Goal: Task Accomplishment & Management: Use online tool/utility

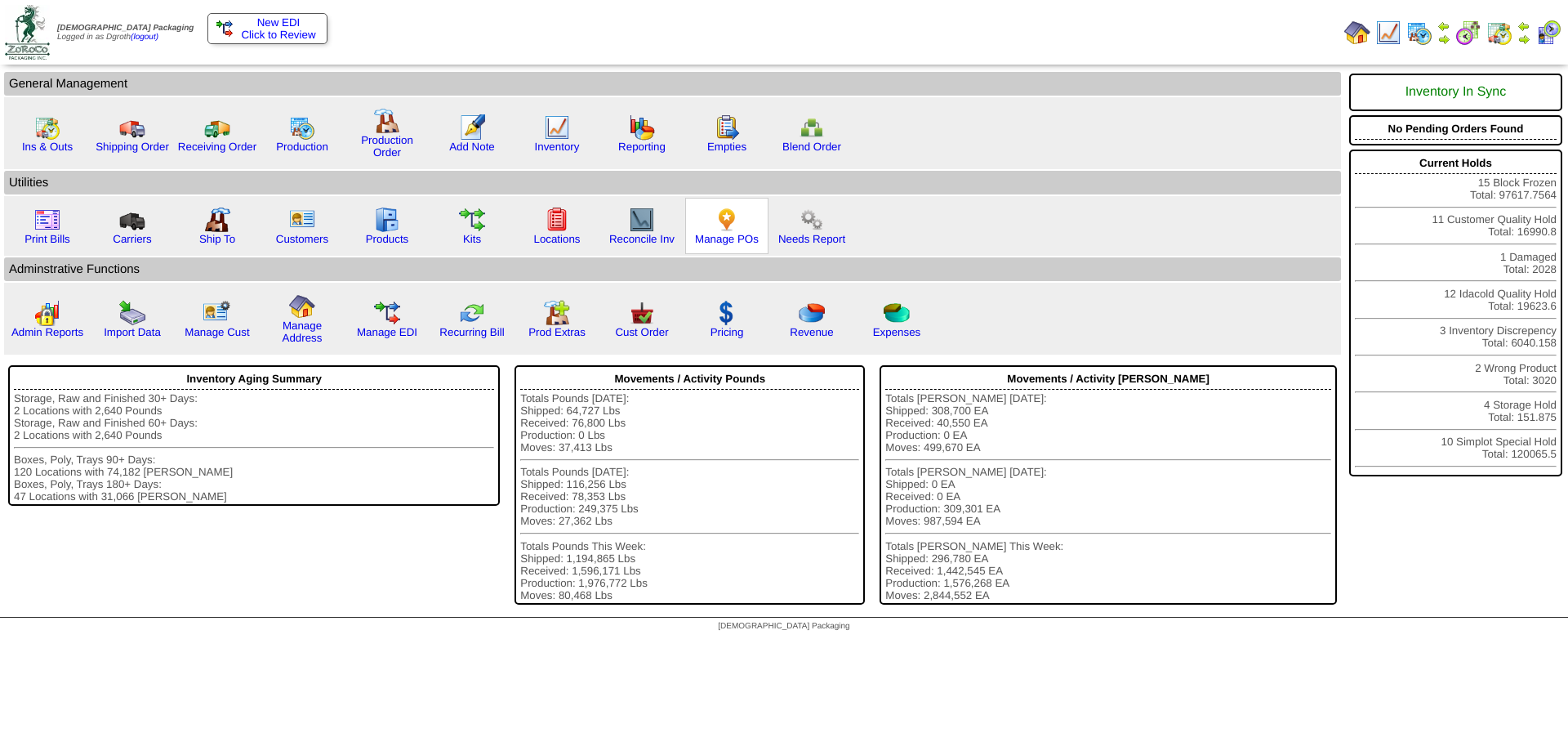
click at [731, 221] on img at bounding box center [727, 220] width 26 height 26
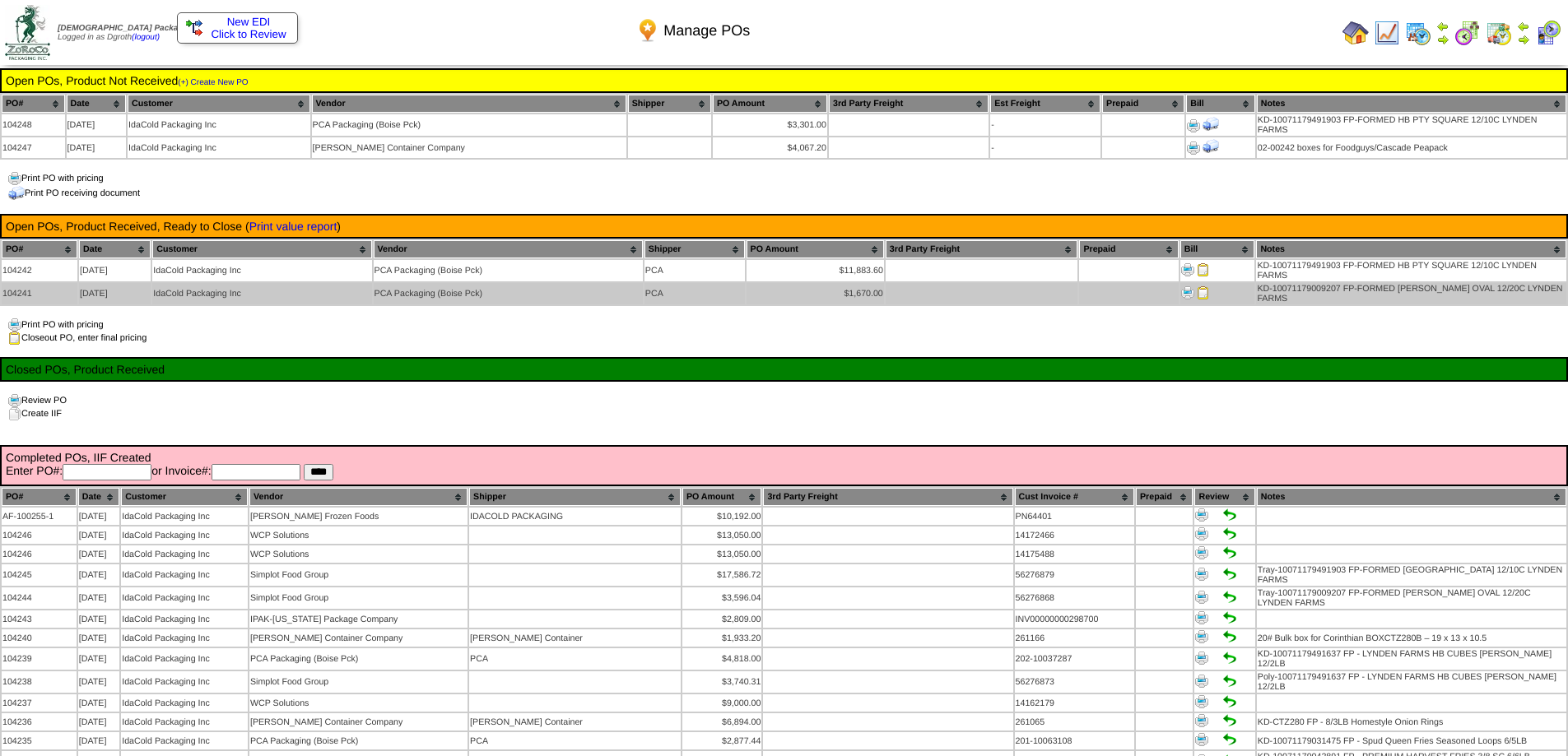
click at [1202, 290] on img at bounding box center [1202, 292] width 13 height 13
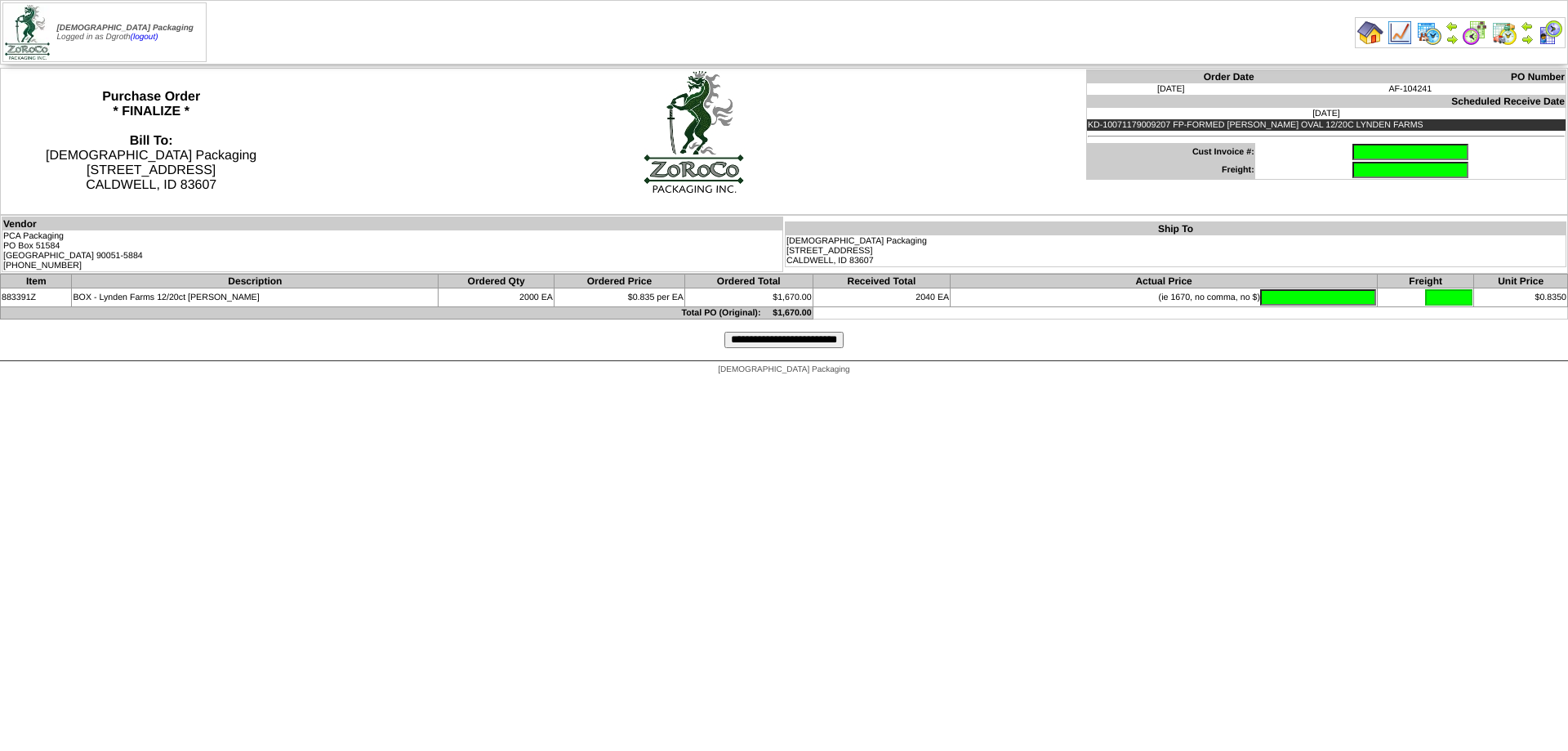
click at [1422, 148] on input "text" at bounding box center [1410, 152] width 116 height 16
type input "**********"
click at [1267, 295] on input "text" at bounding box center [1318, 297] width 116 height 16
type input "*******"
click at [797, 339] on input "**********" at bounding box center [784, 339] width 119 height 16
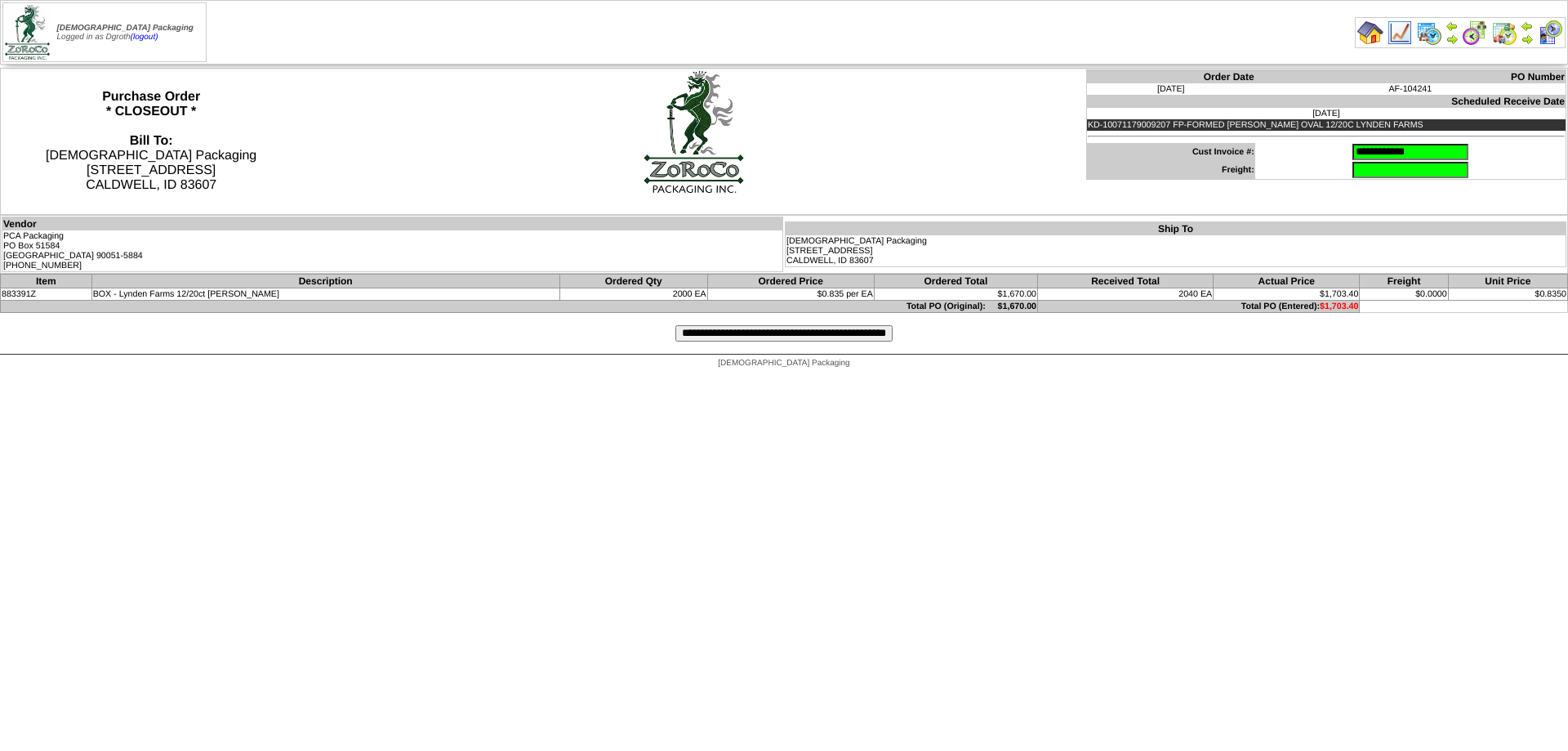
drag, startPoint x: 772, startPoint y: 326, endPoint x: 938, endPoint y: 188, distance: 215.9
click at [772, 326] on input "**********" at bounding box center [784, 333] width 217 height 16
click at [705, 336] on input "**********" at bounding box center [784, 333] width 217 height 16
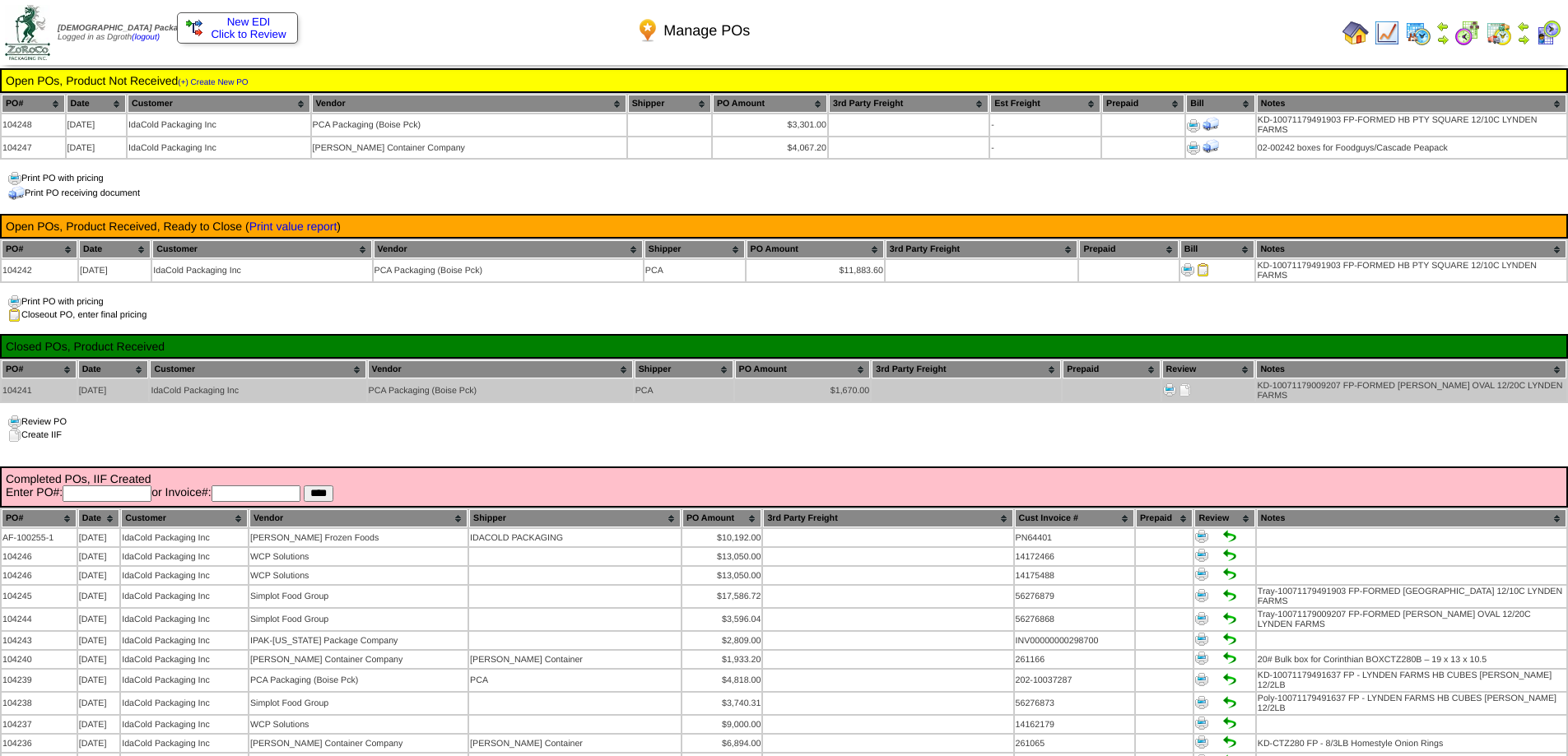
click at [1184, 384] on img at bounding box center [1185, 390] width 13 height 13
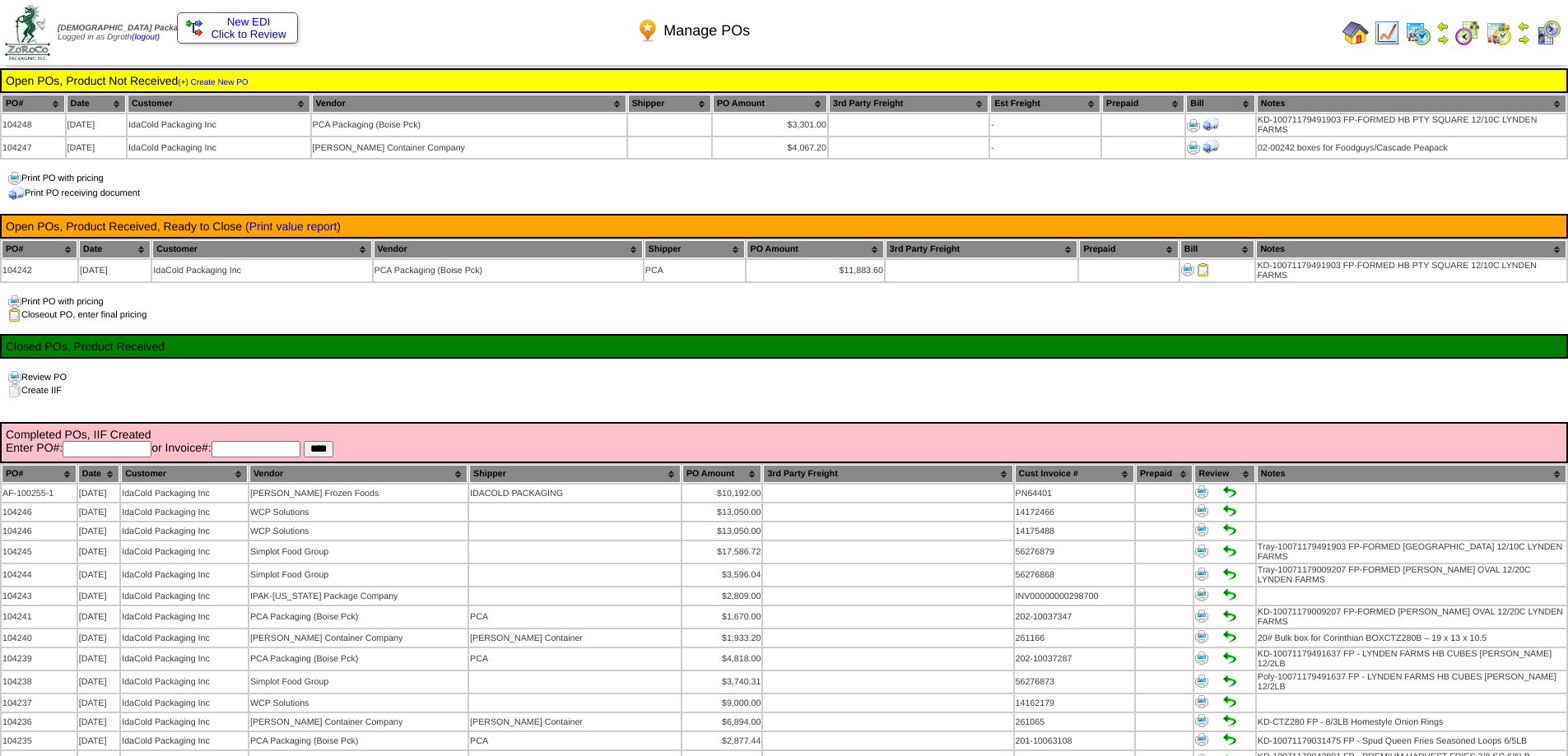
click at [1357, 28] on img at bounding box center [1355, 33] width 26 height 26
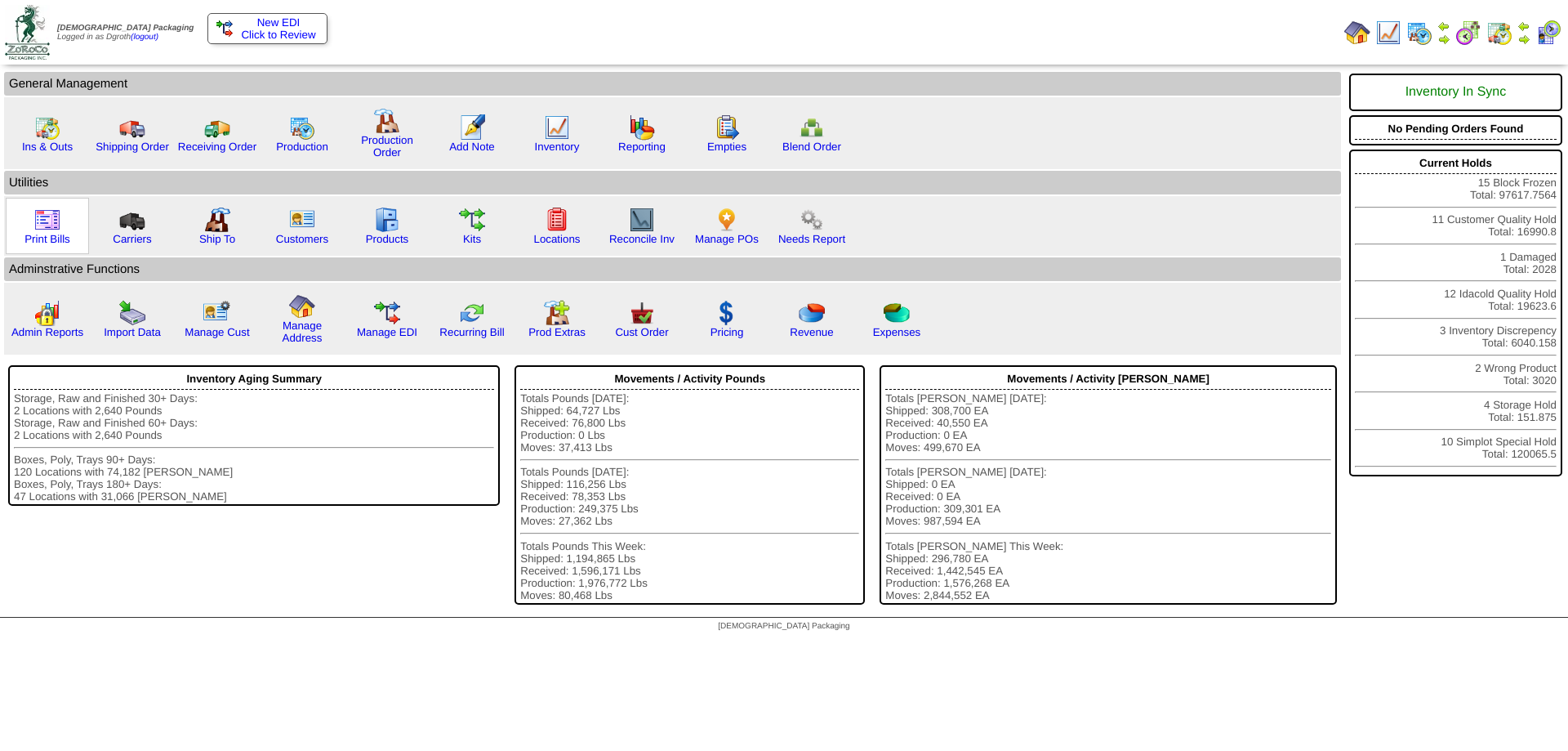
click at [37, 231] on img at bounding box center [48, 220] width 26 height 26
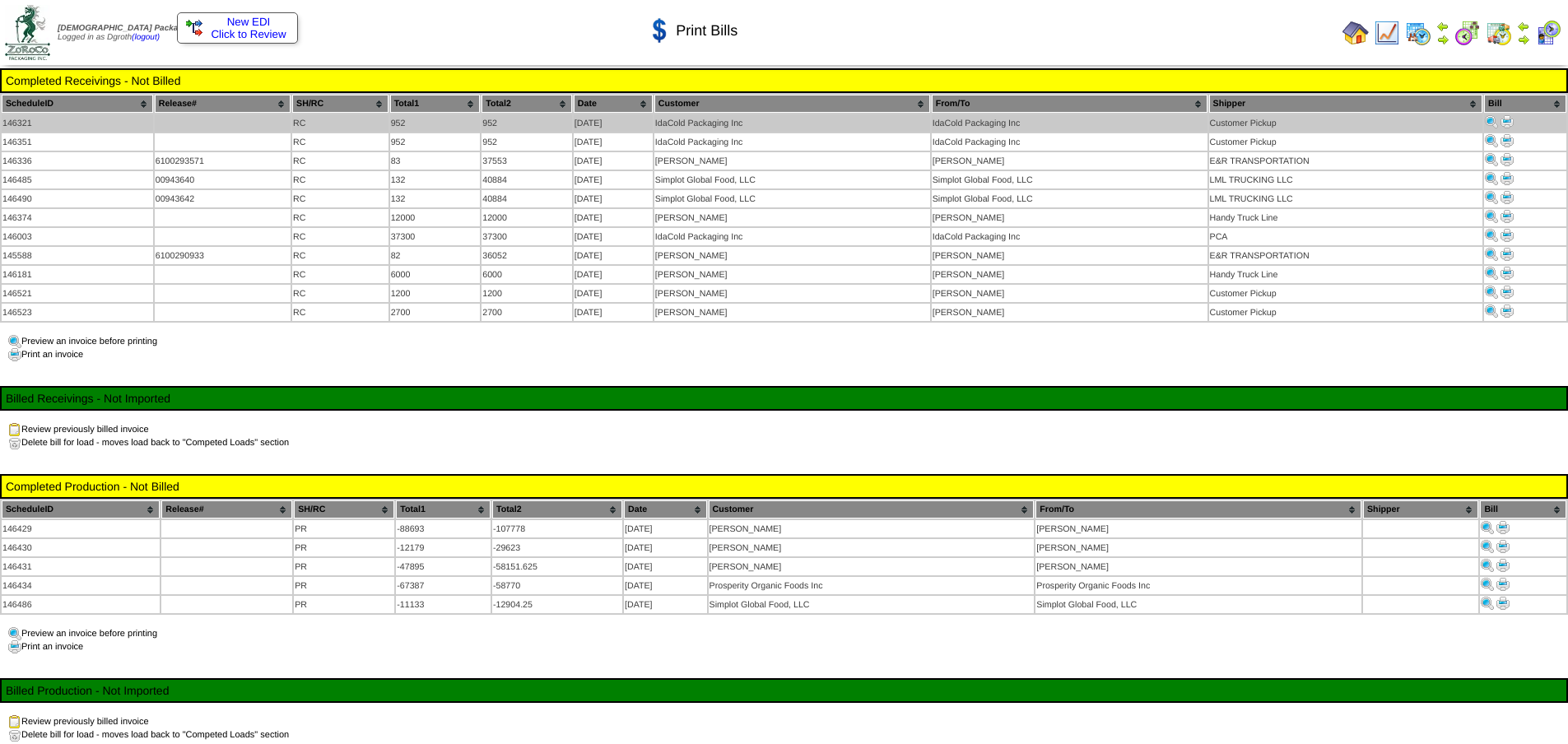
click at [1504, 120] on img at bounding box center [1507, 122] width 13 height 13
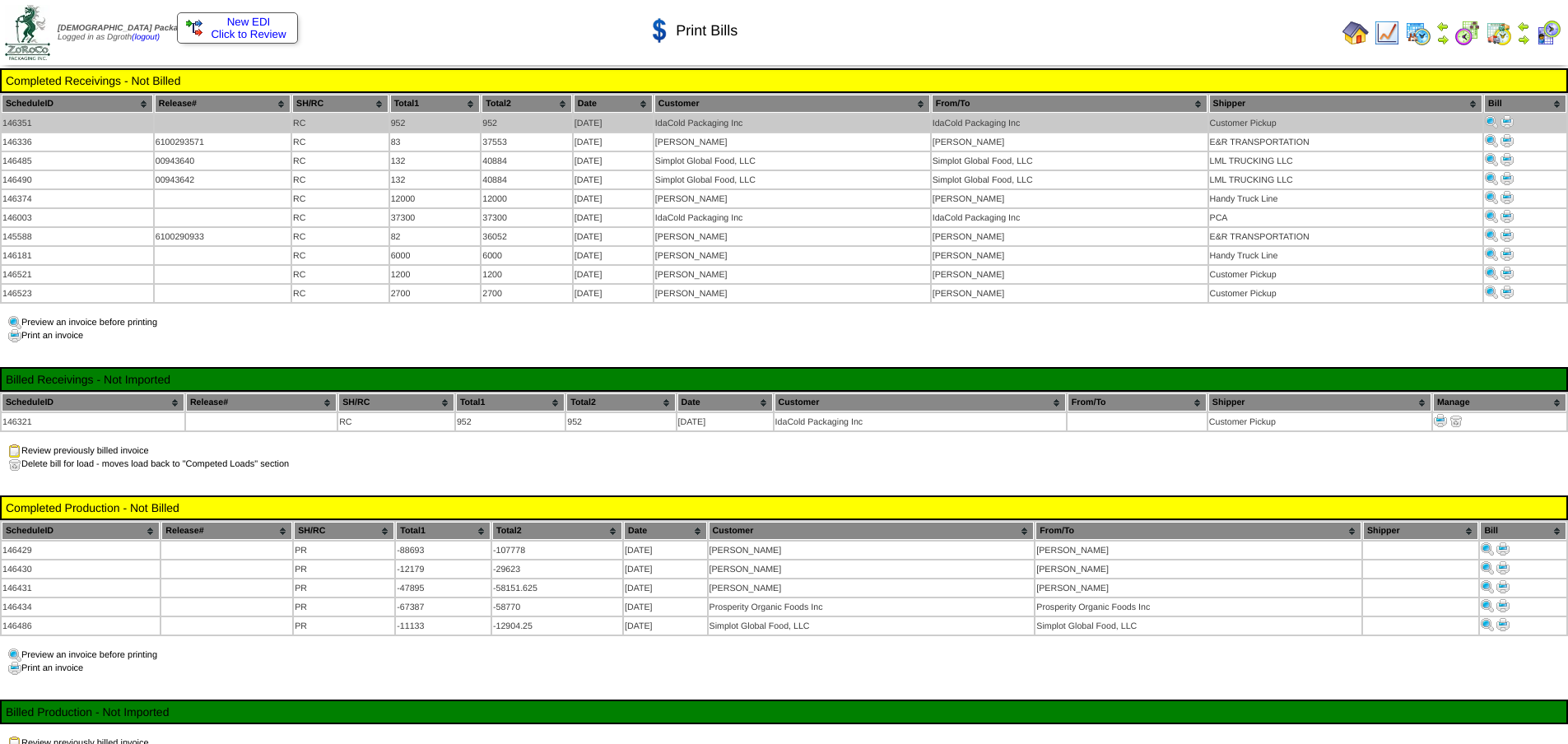
click at [1509, 117] on img at bounding box center [1507, 122] width 13 height 13
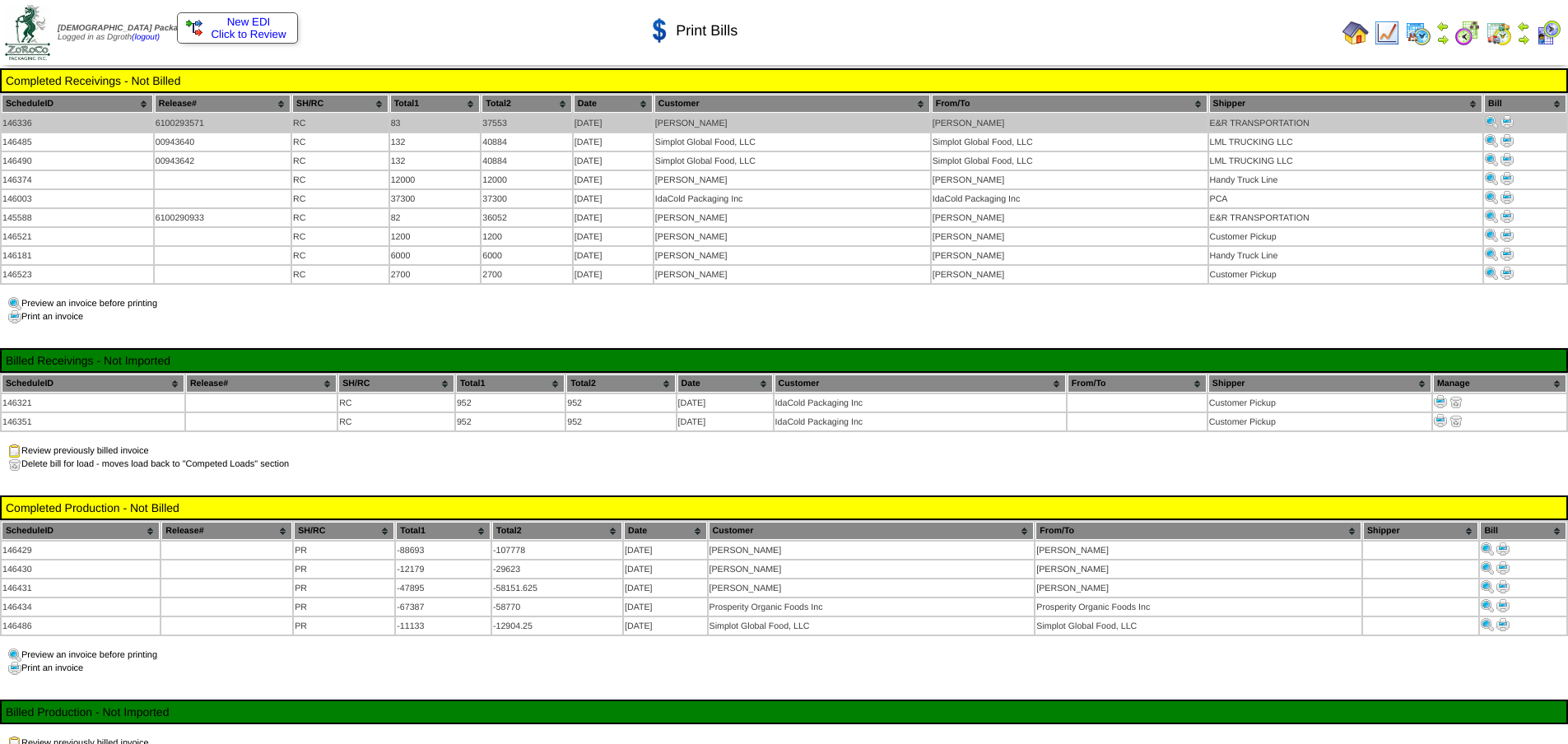
click at [1507, 120] on img at bounding box center [1507, 122] width 13 height 13
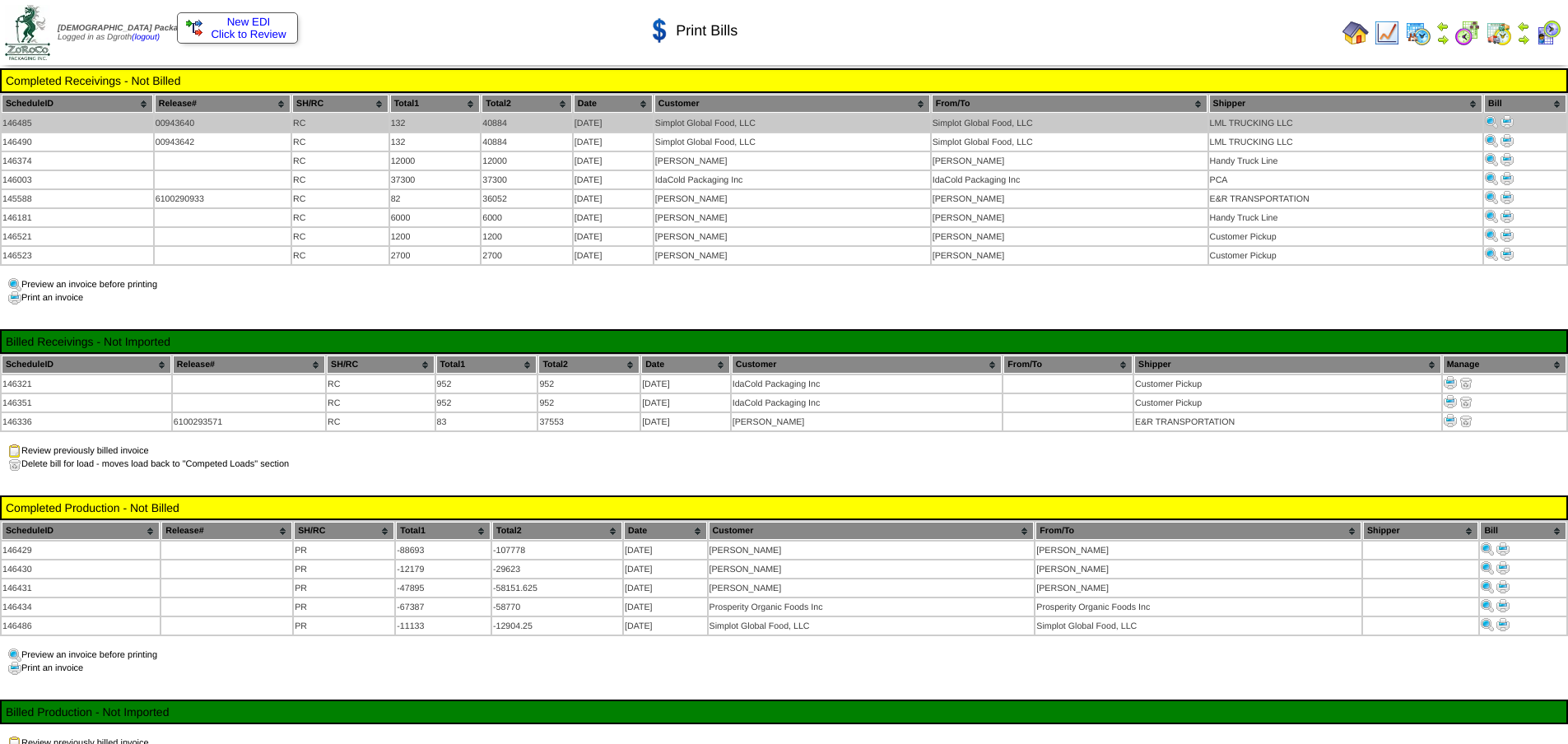
click at [1506, 122] on img at bounding box center [1507, 122] width 13 height 13
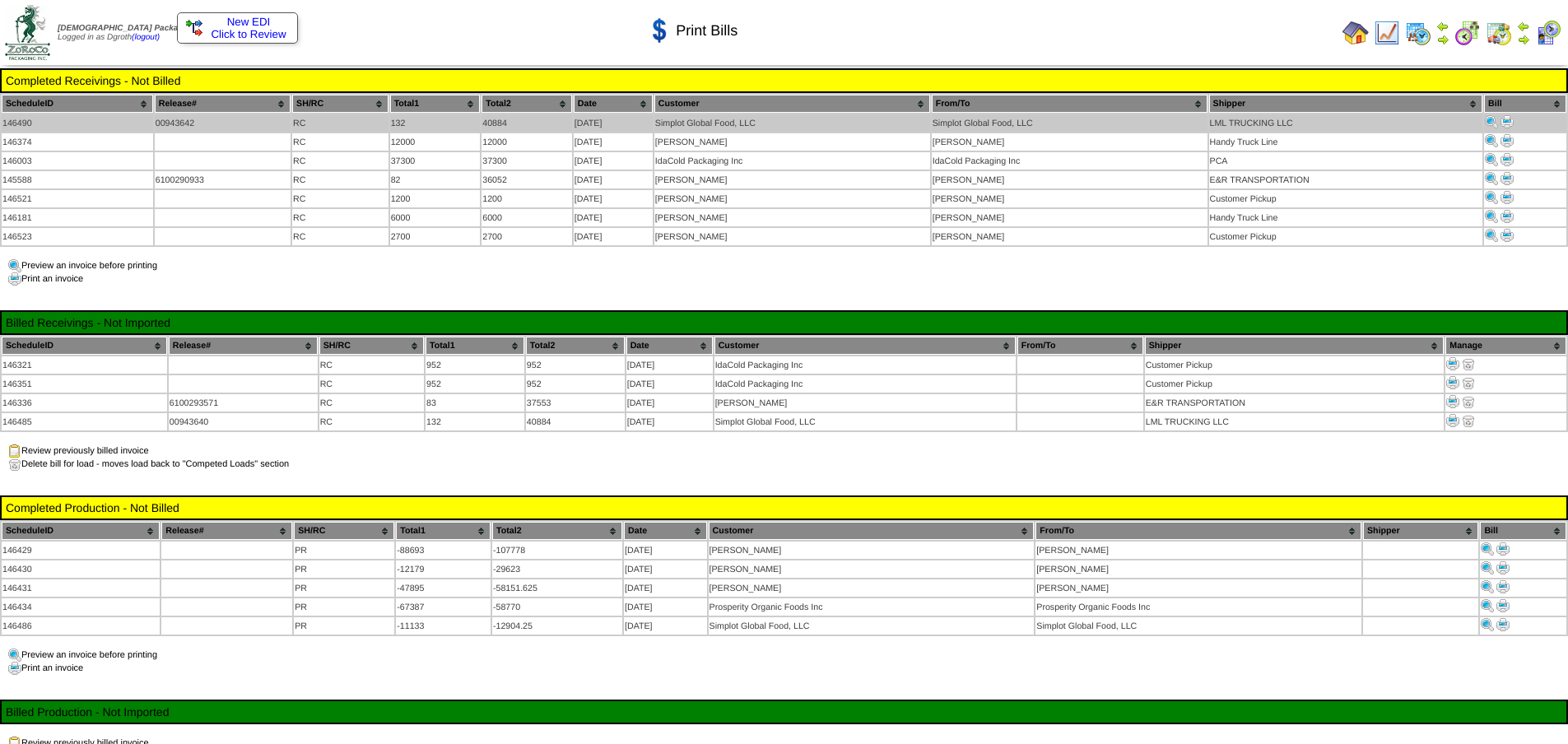
click at [1509, 119] on img at bounding box center [1507, 122] width 13 height 13
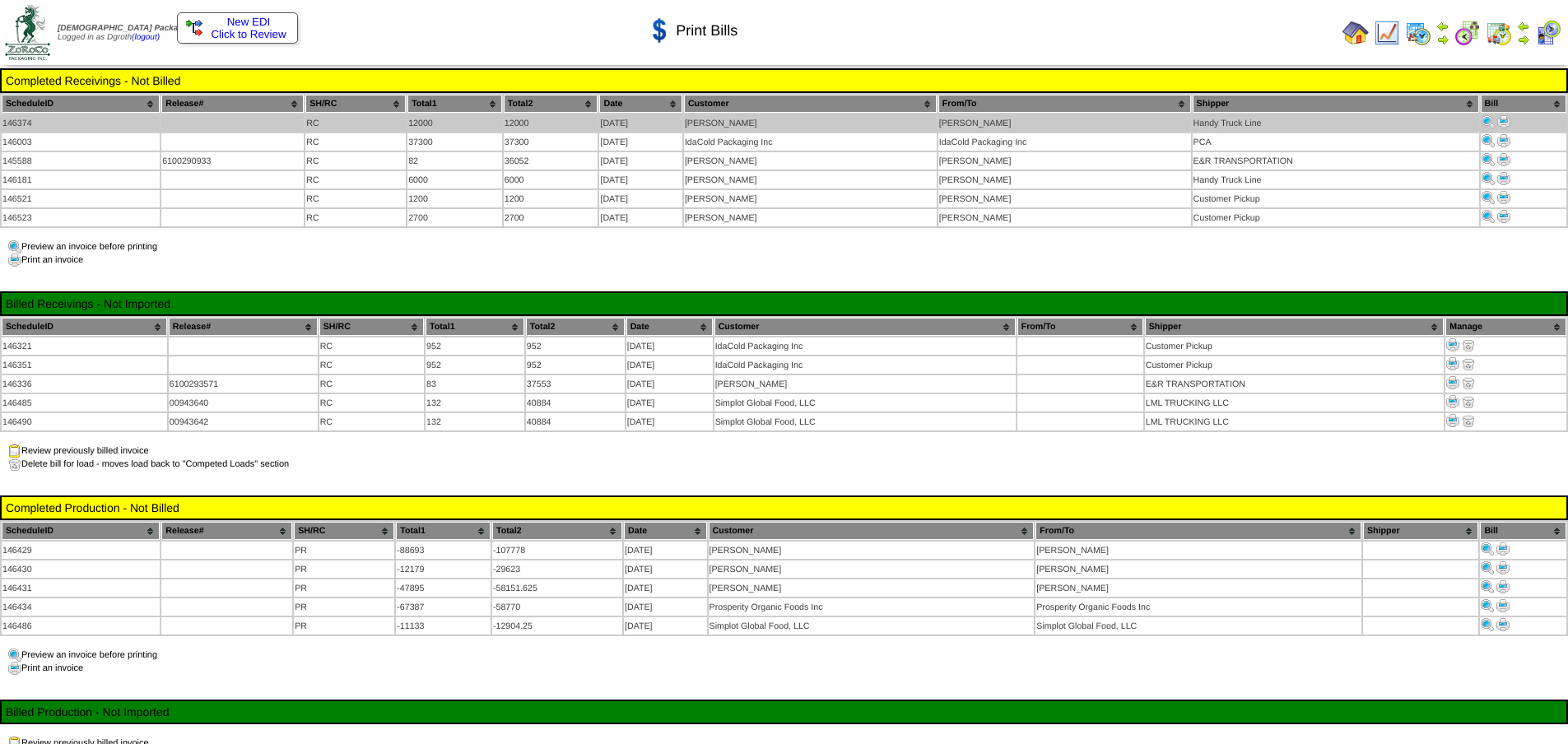
click at [1504, 121] on img at bounding box center [1503, 122] width 13 height 13
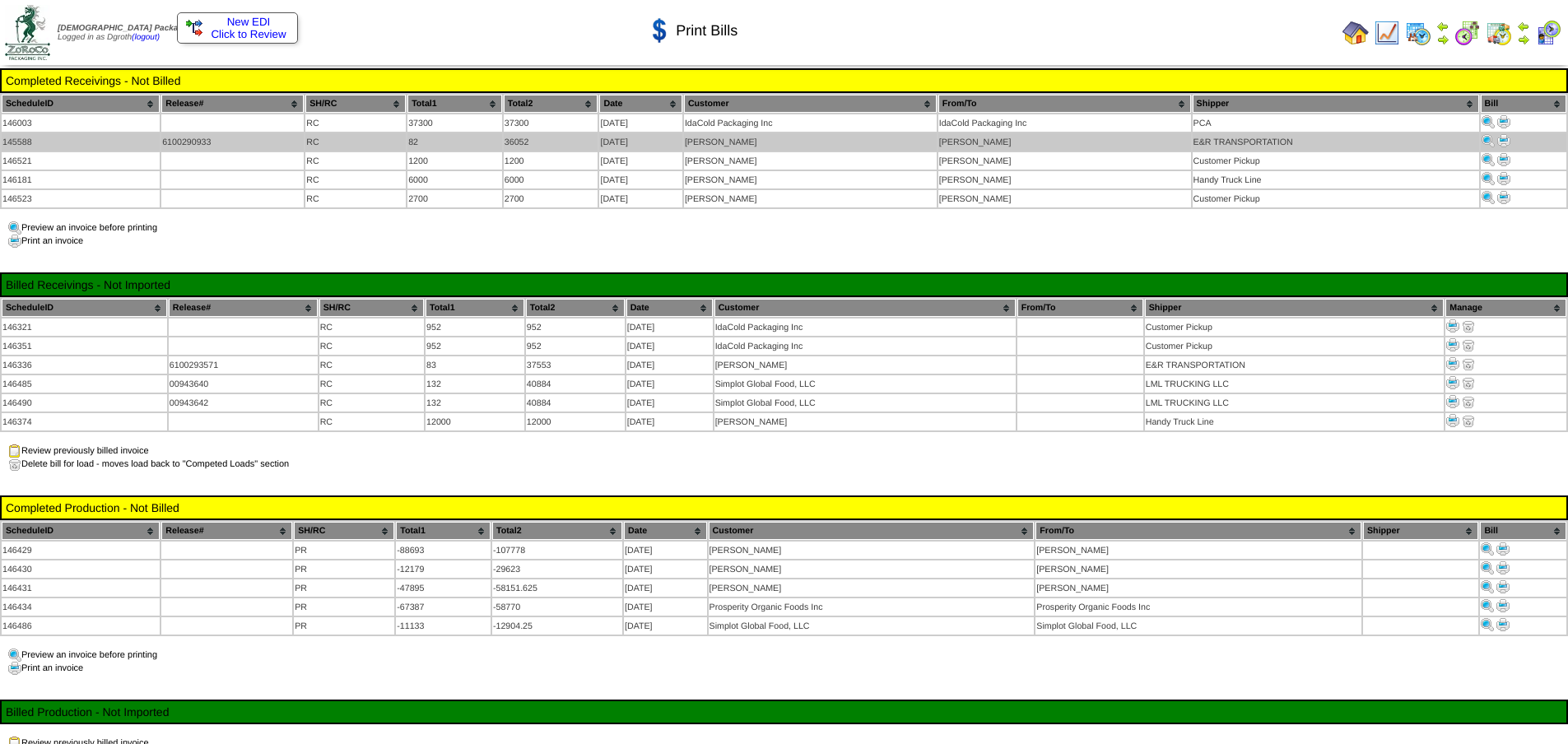
click at [1508, 137] on img at bounding box center [1503, 140] width 13 height 13
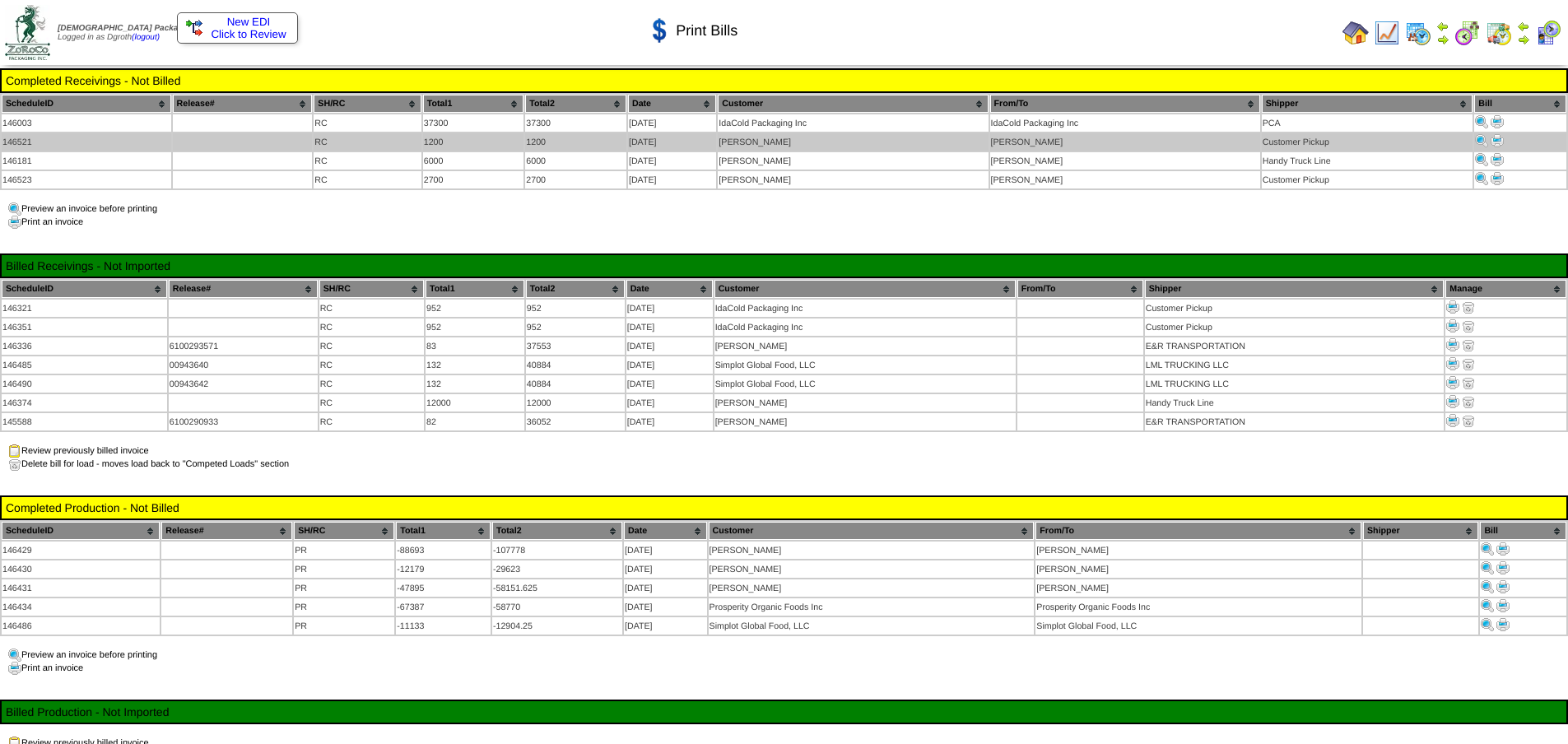
click at [1497, 141] on img at bounding box center [1496, 140] width 13 height 13
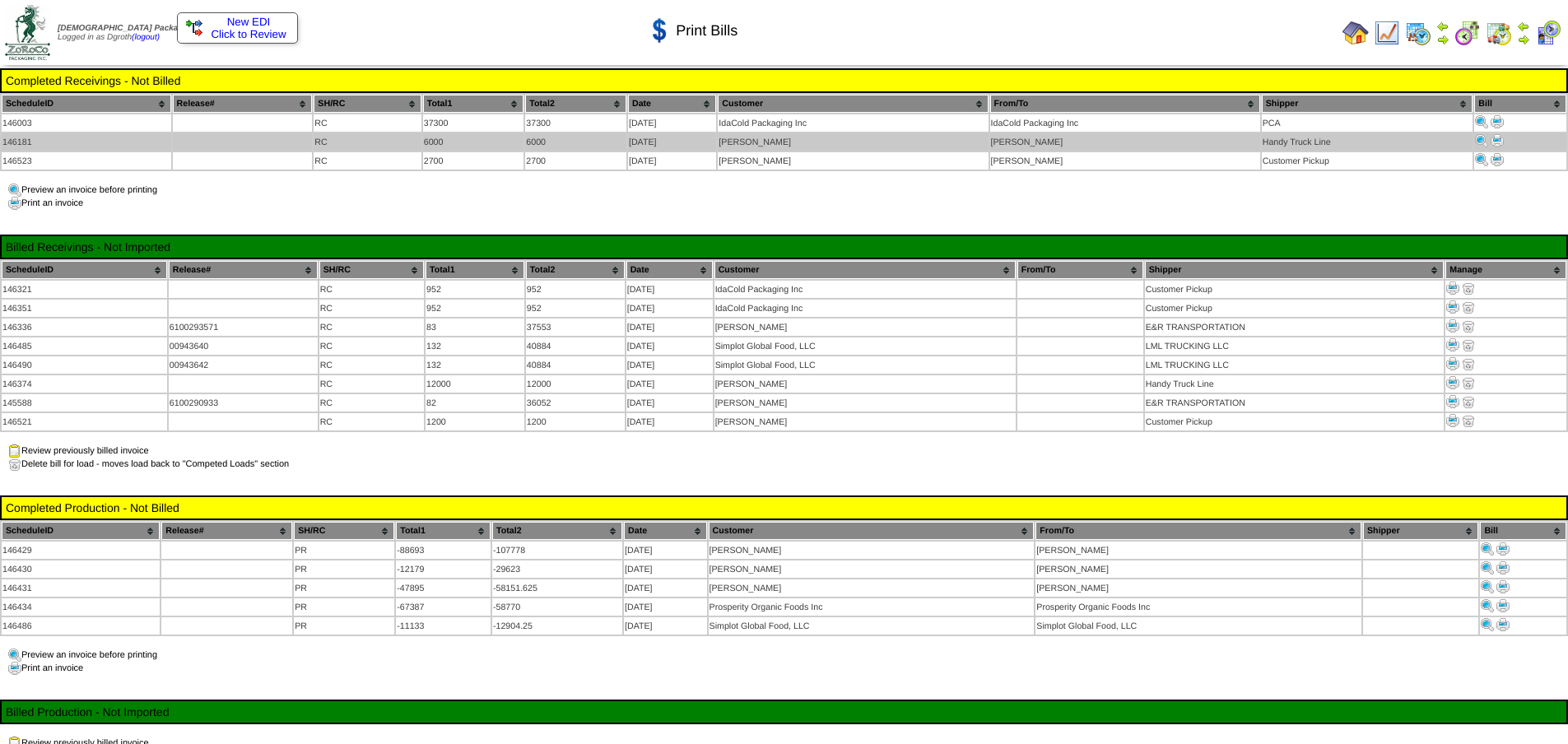
click at [1500, 137] on img at bounding box center [1496, 140] width 13 height 13
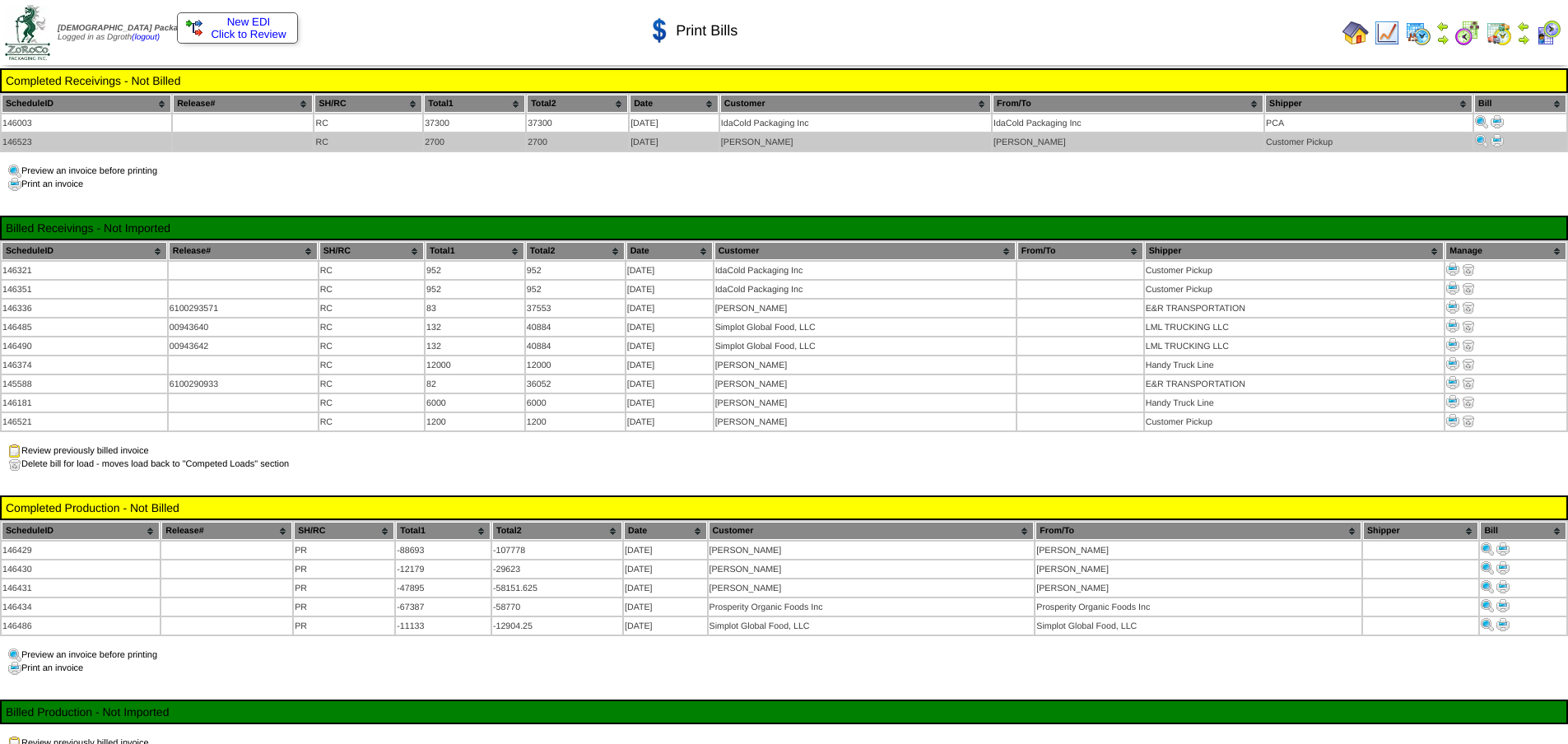
click at [1502, 136] on img at bounding box center [1496, 140] width 13 height 13
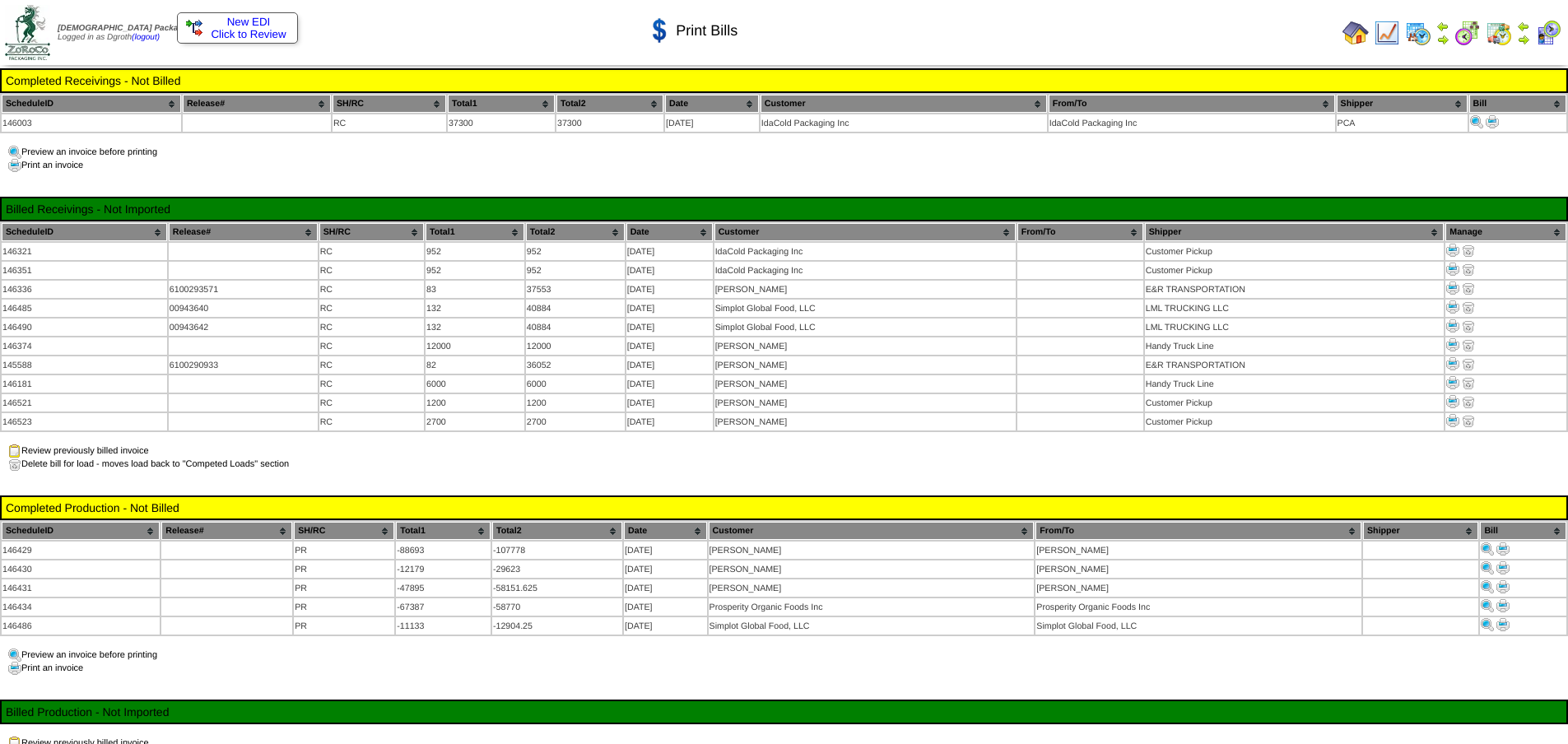
scroll to position [142, 0]
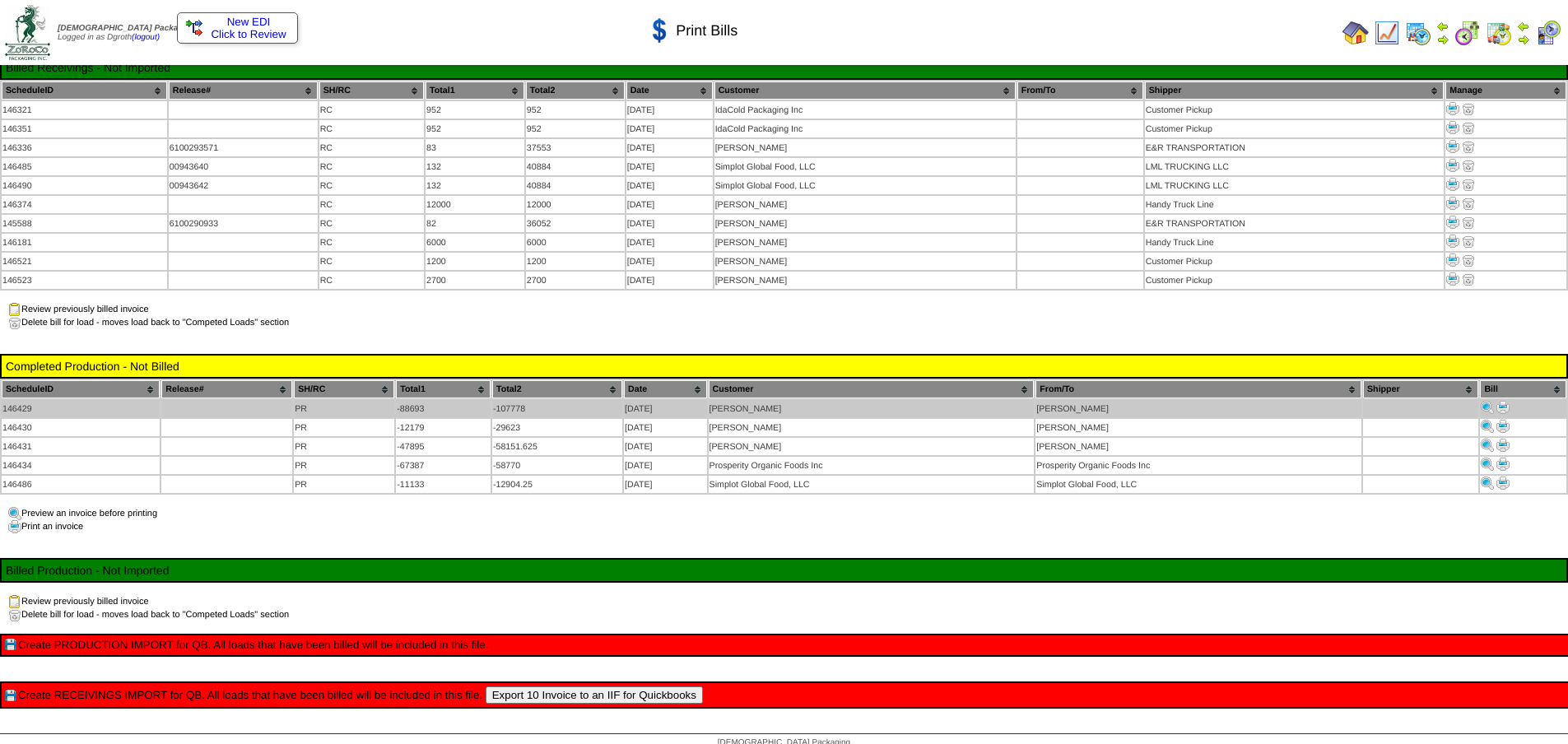
click at [1509, 400] on img at bounding box center [1502, 407] width 13 height 13
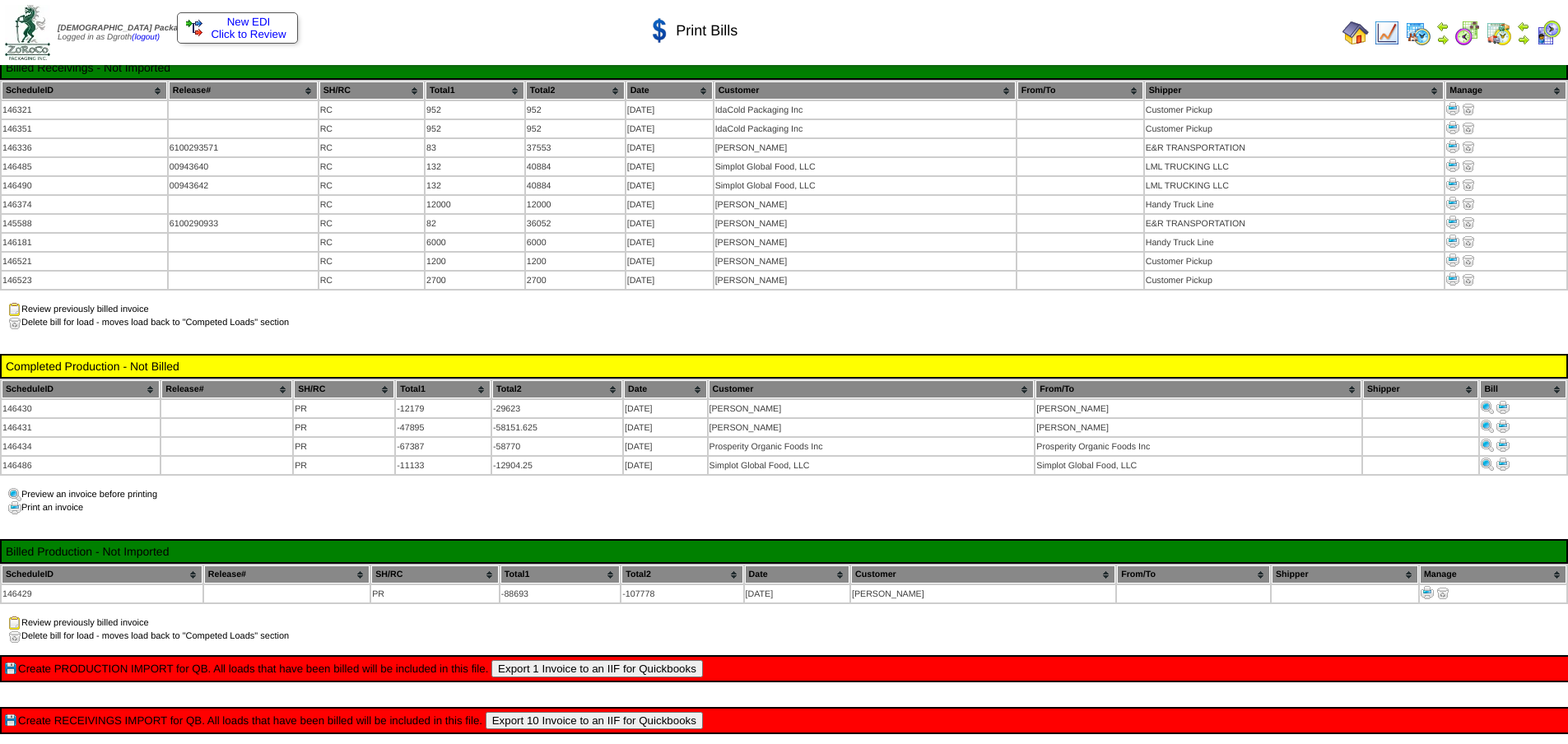
scroll to position [142, 0]
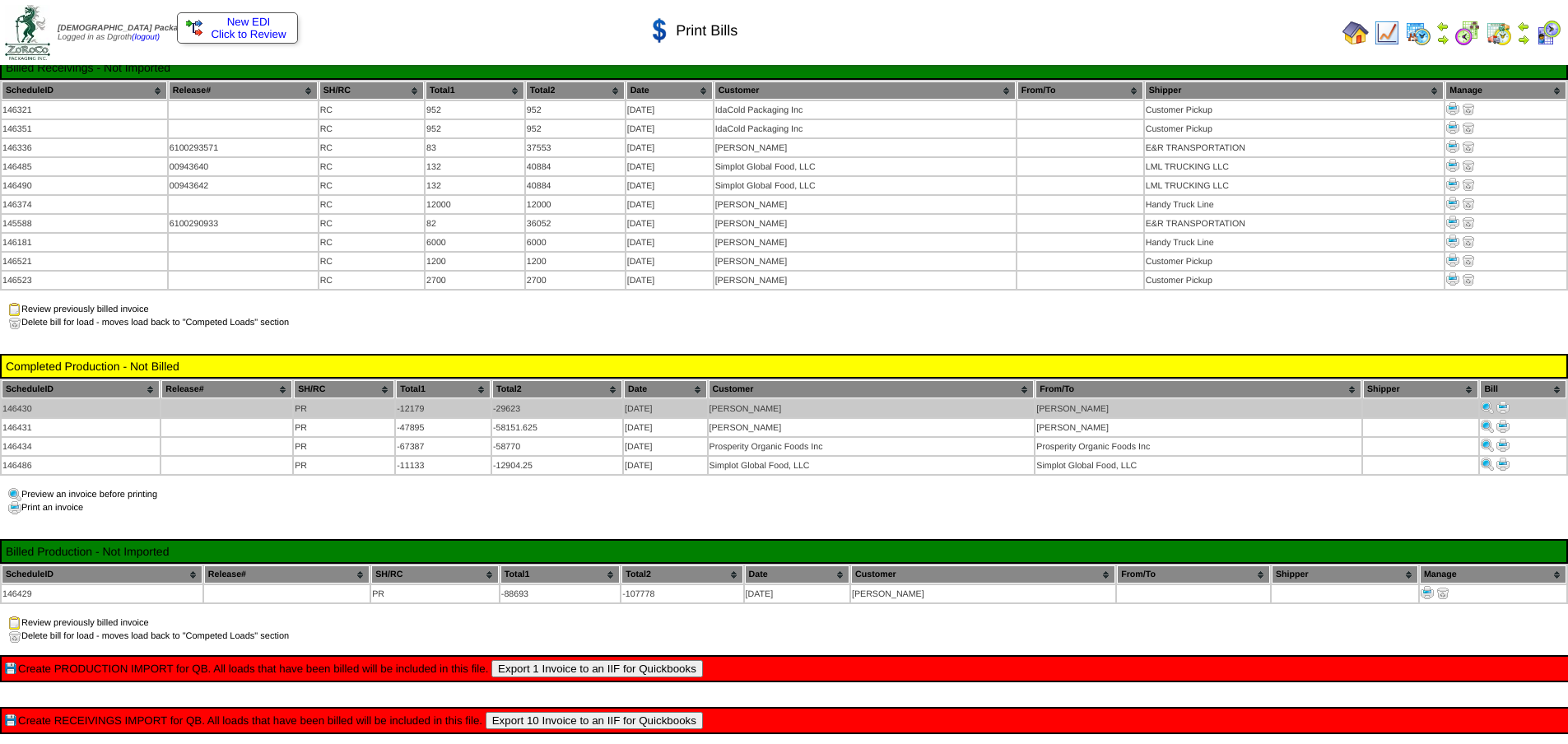
click at [1504, 400] on img at bounding box center [1502, 407] width 13 height 13
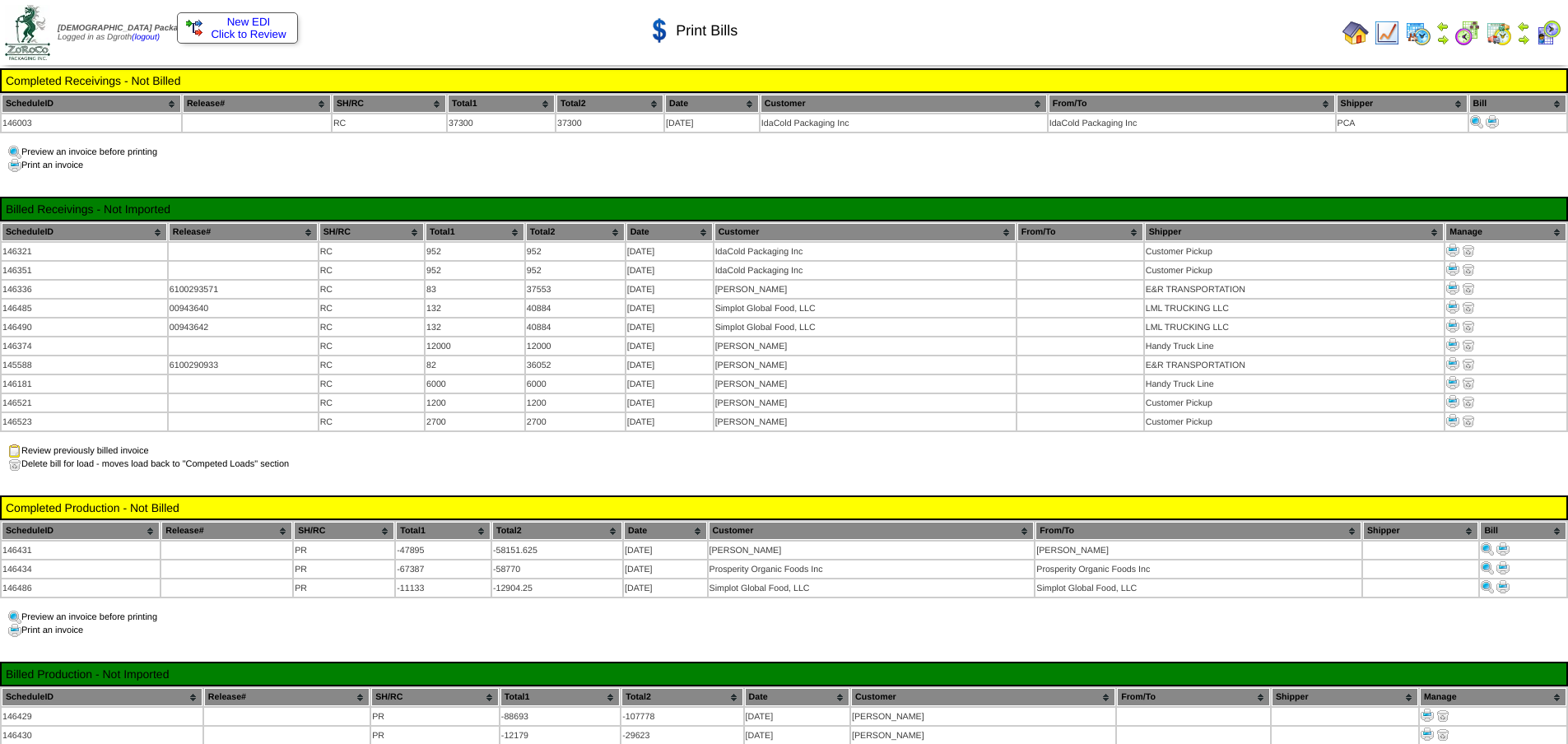
scroll to position [142, 0]
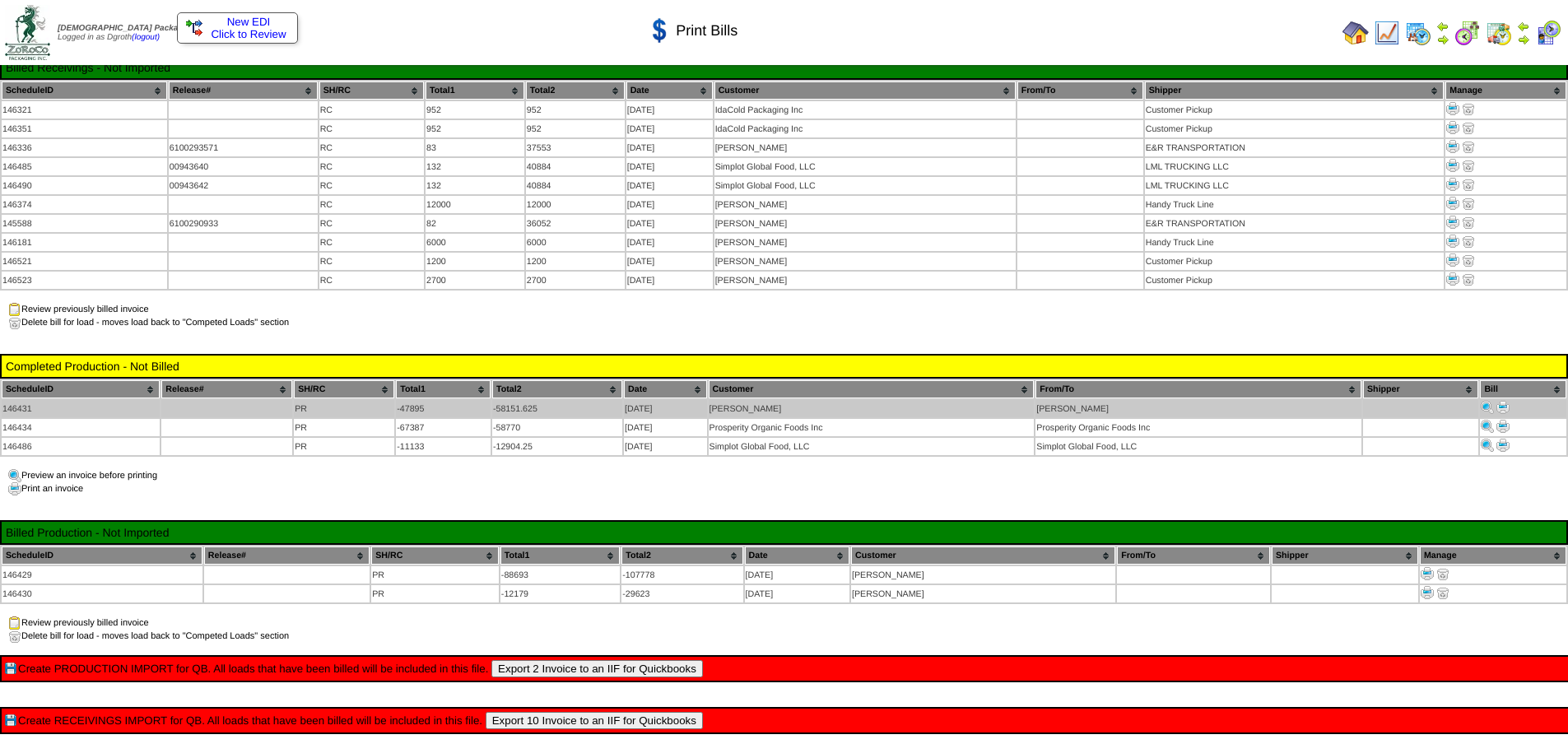
click at [1505, 400] on img at bounding box center [1502, 407] width 13 height 13
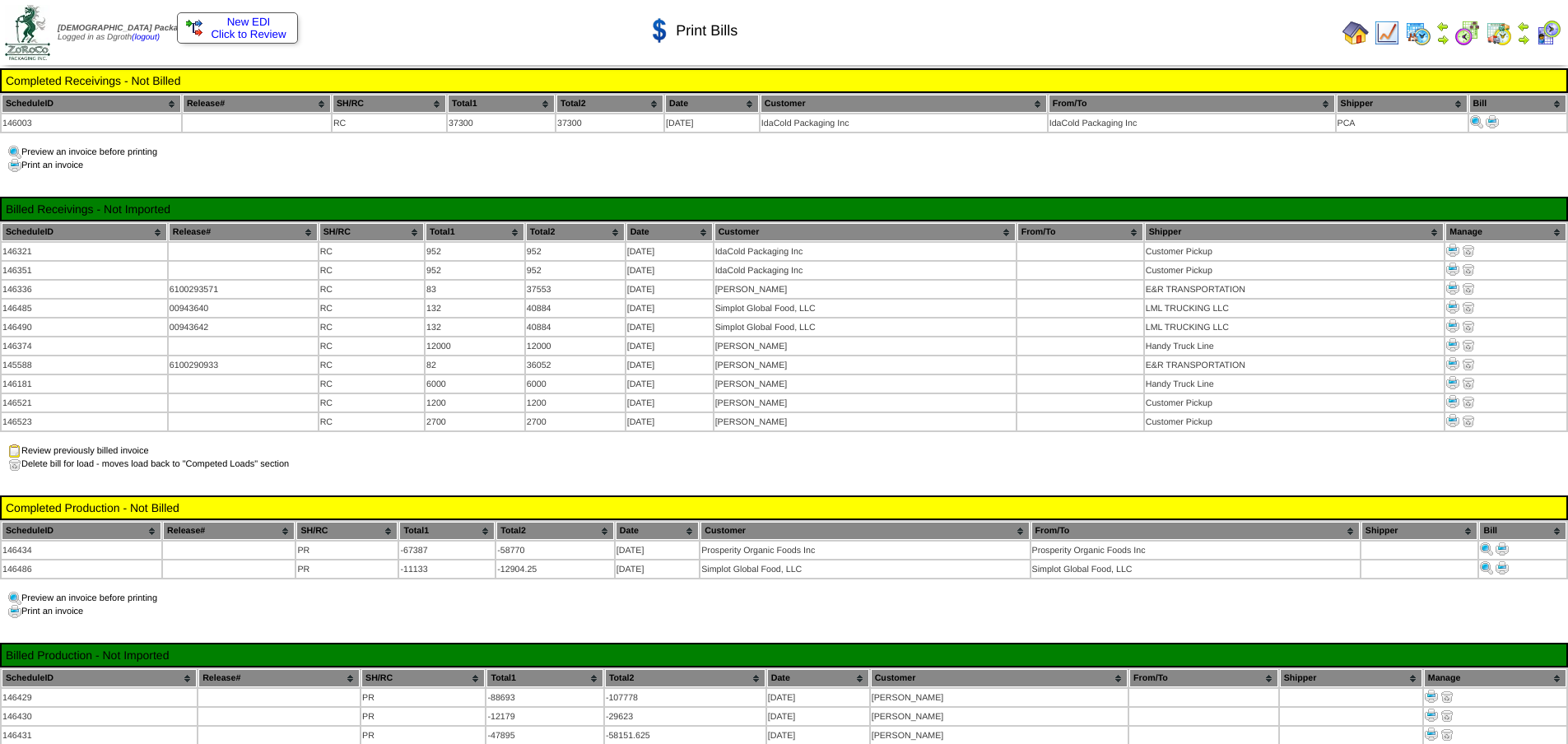
scroll to position [142, 0]
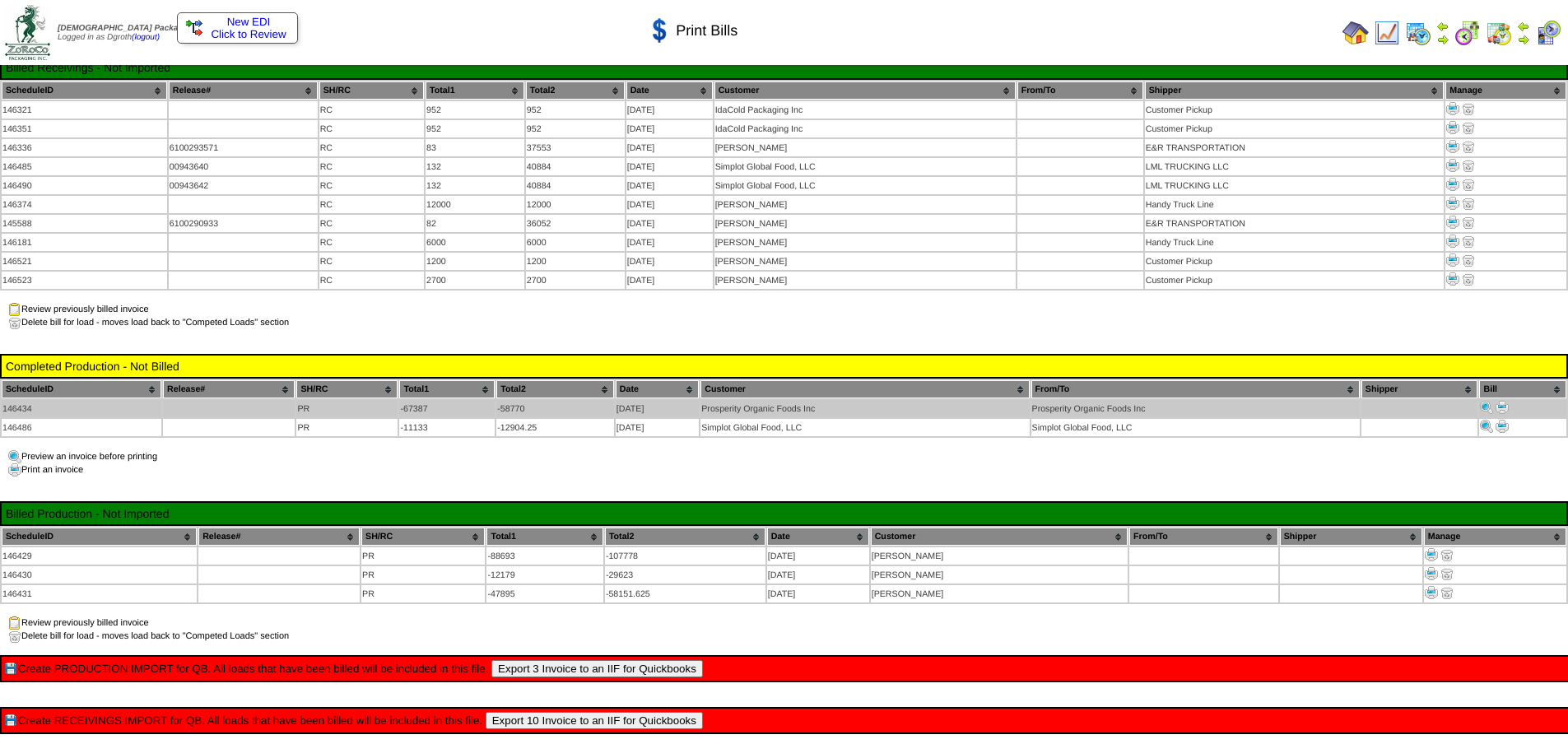
click at [1505, 400] on img at bounding box center [1502, 407] width 13 height 13
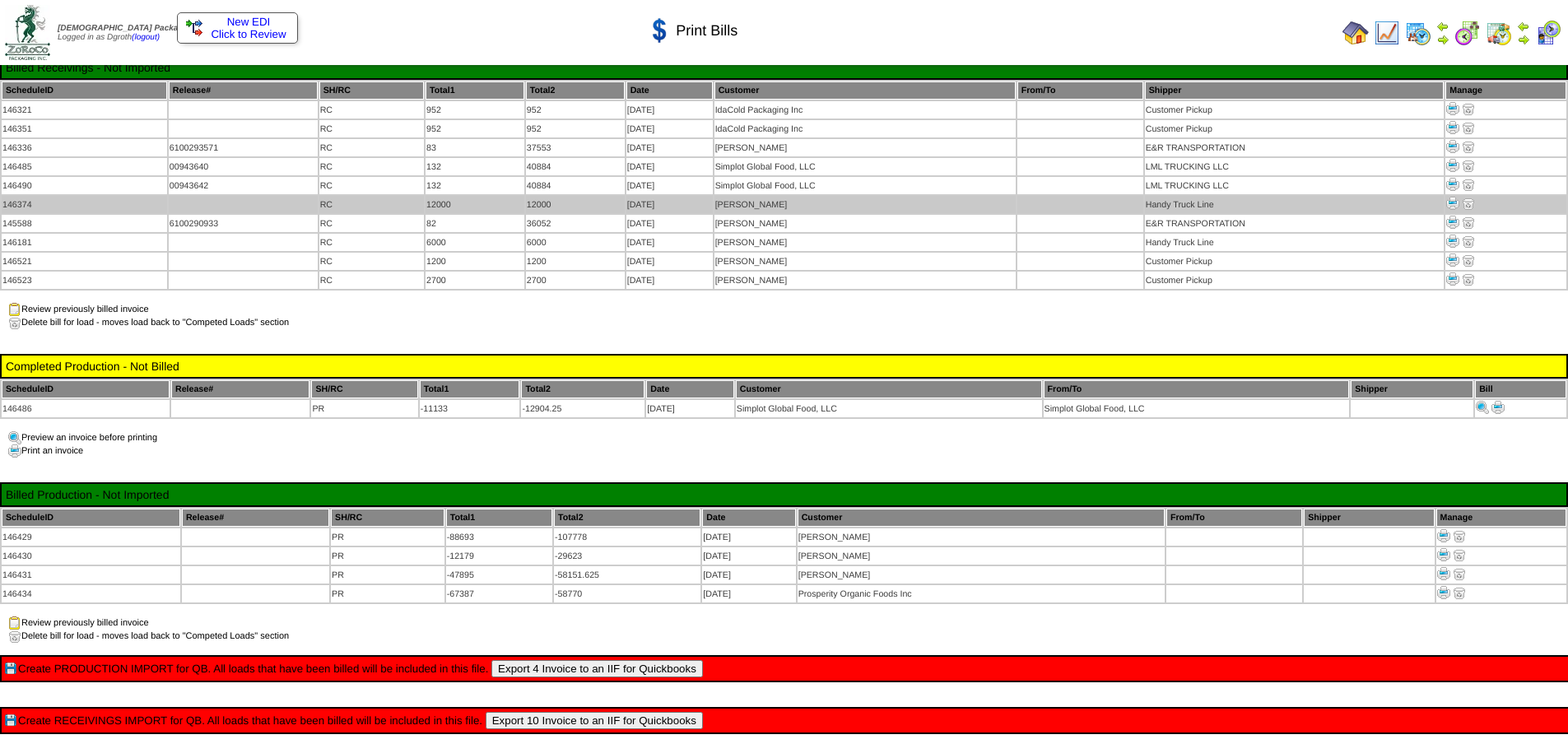
scroll to position [142, 0]
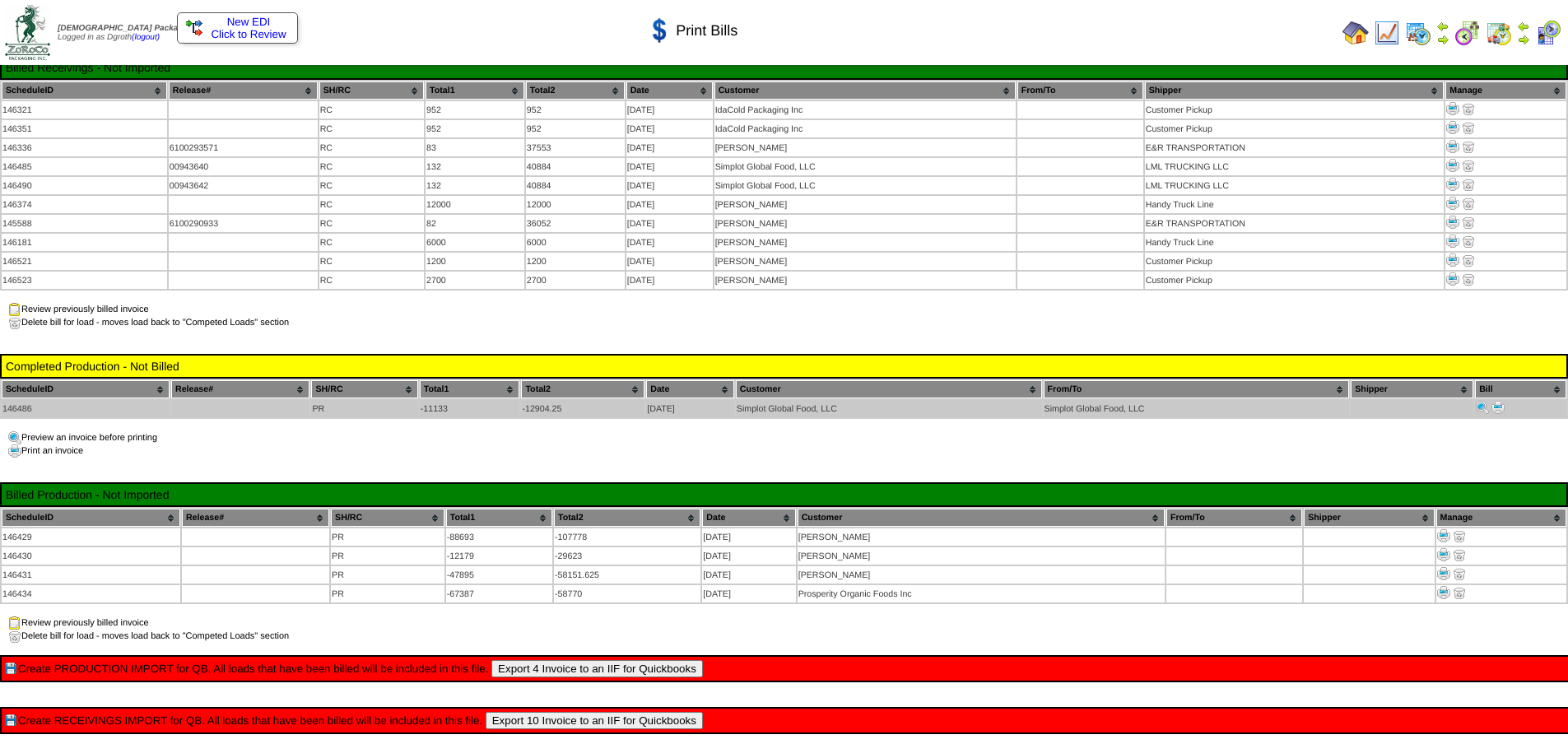
click at [1498, 400] on img at bounding box center [1497, 407] width 13 height 13
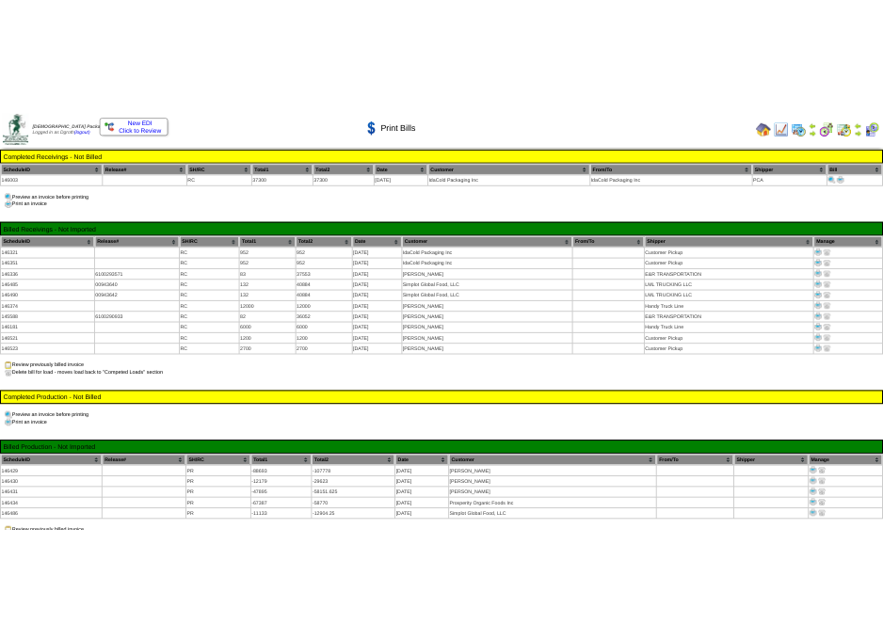
scroll to position [162, 0]
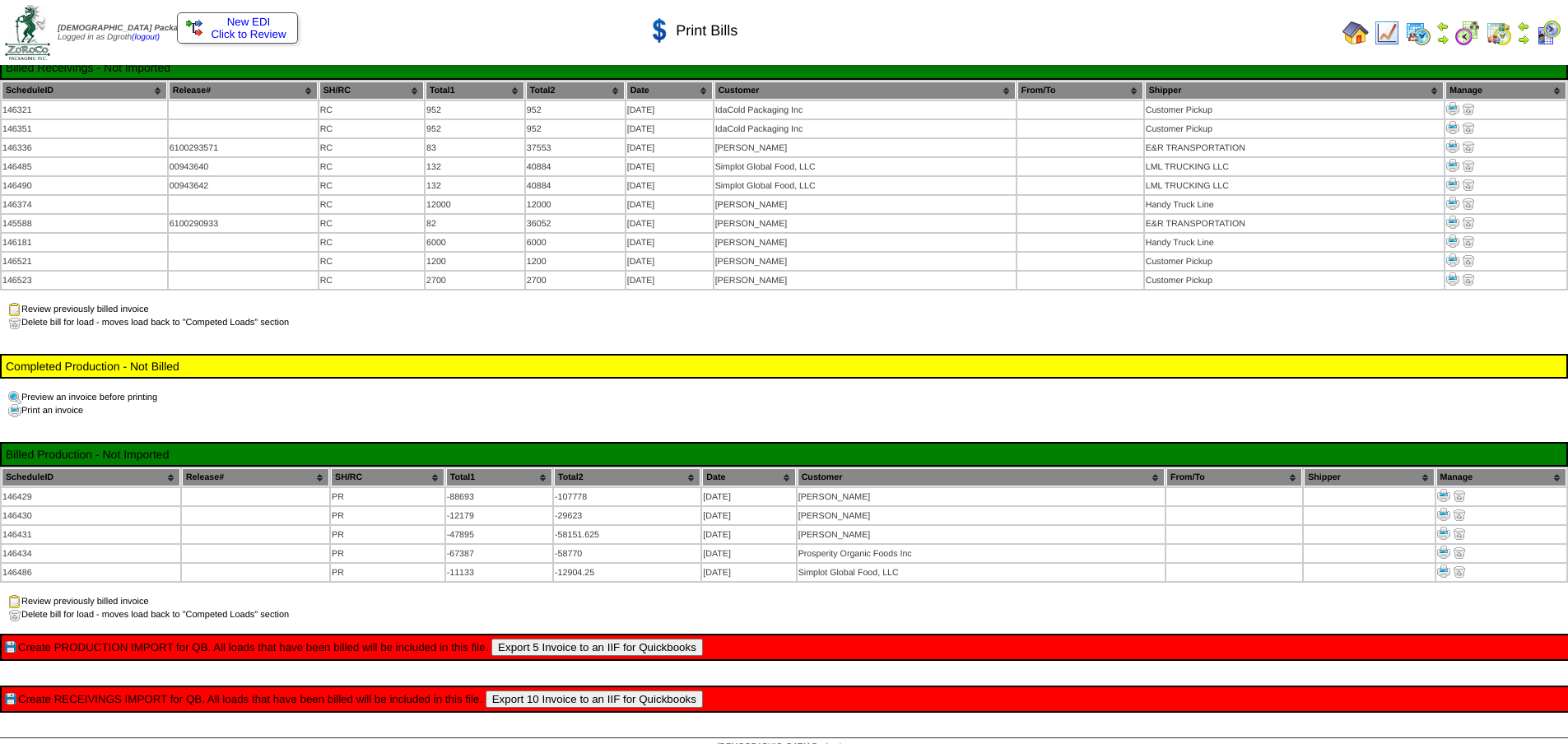
click at [561, 638] on button "Export 5 Invoice to an IIF for Quickbooks" at bounding box center [597, 647] width 212 height 17
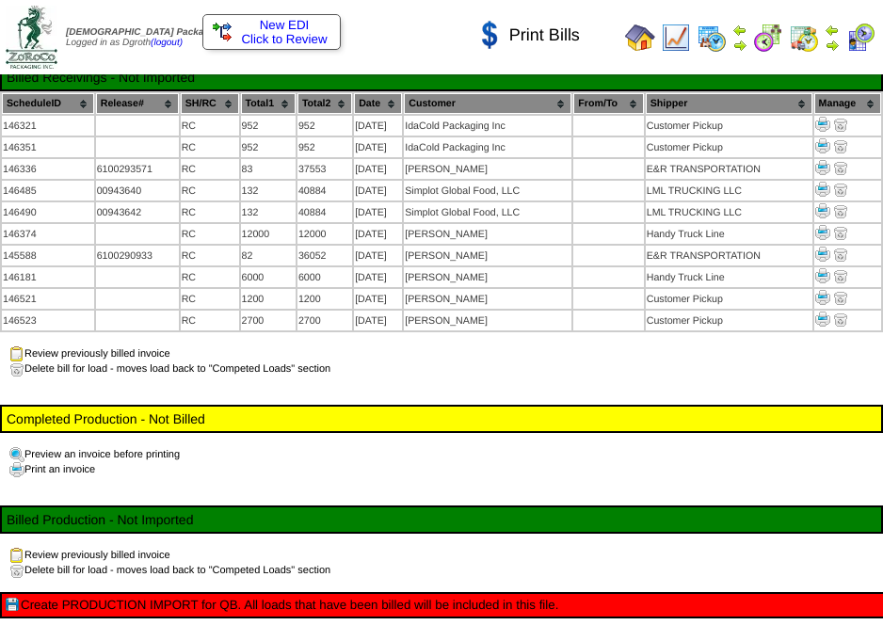
scroll to position [244, 0]
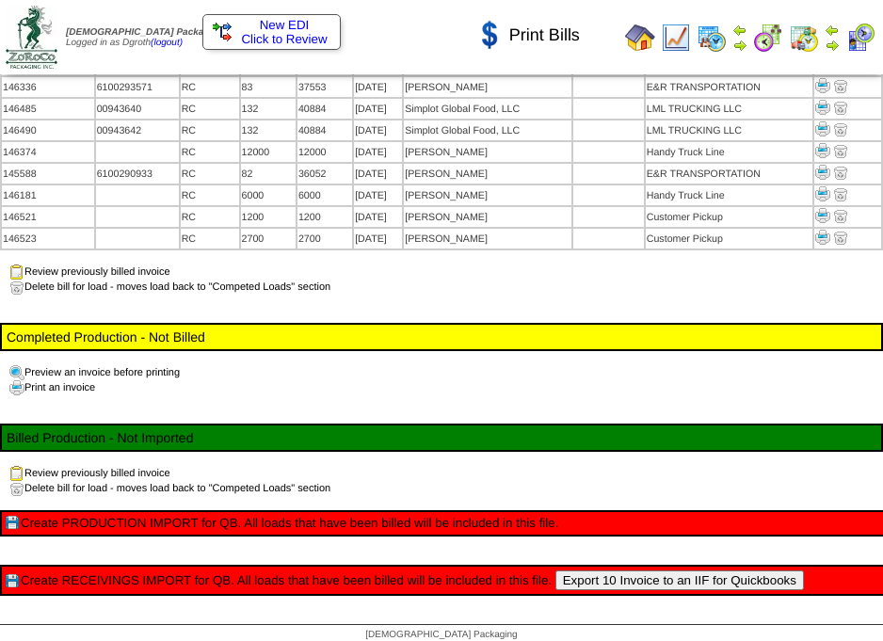
click at [663, 578] on button "Export 10 Invoice to an IIF for Quickbooks" at bounding box center [679, 580] width 248 height 20
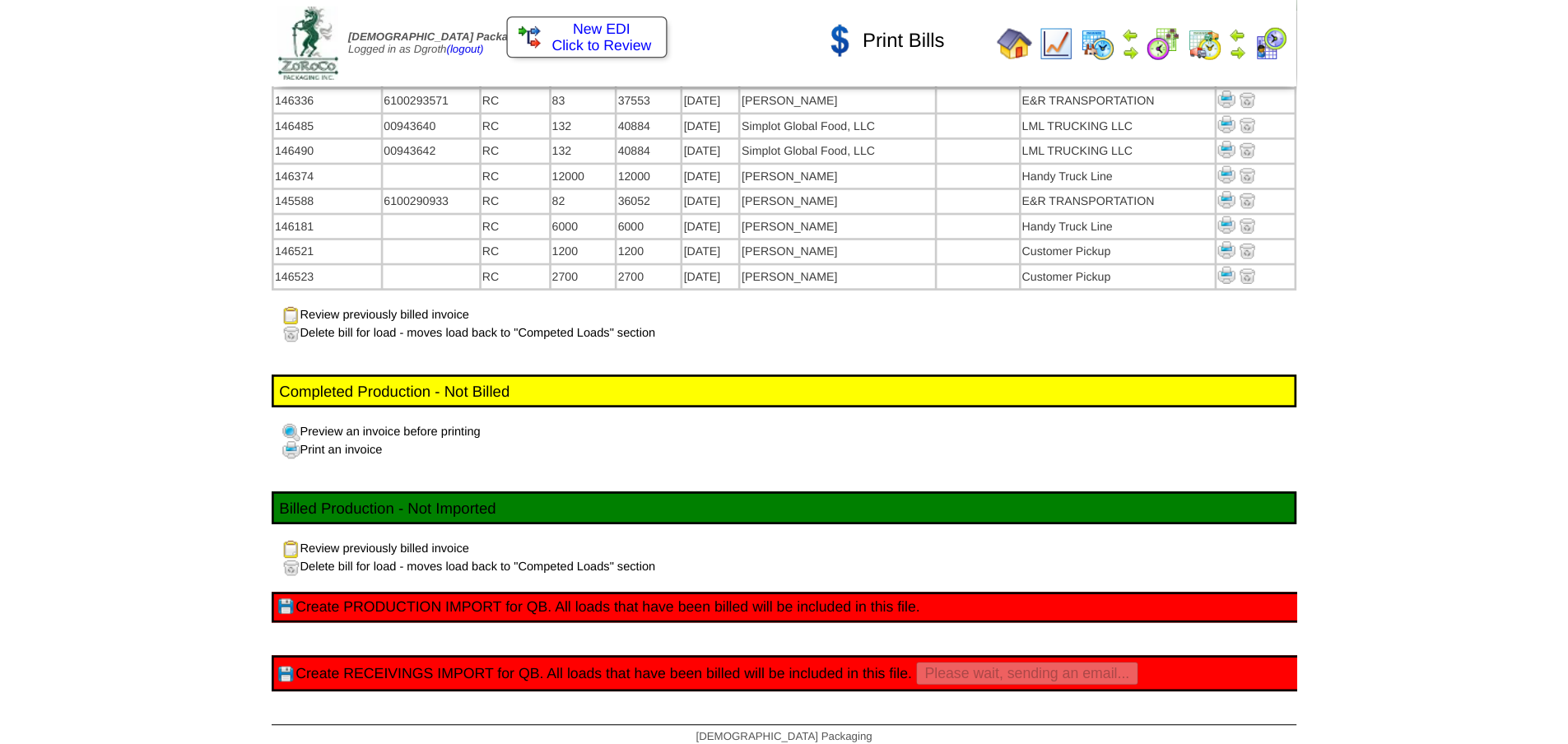
scroll to position [30, 0]
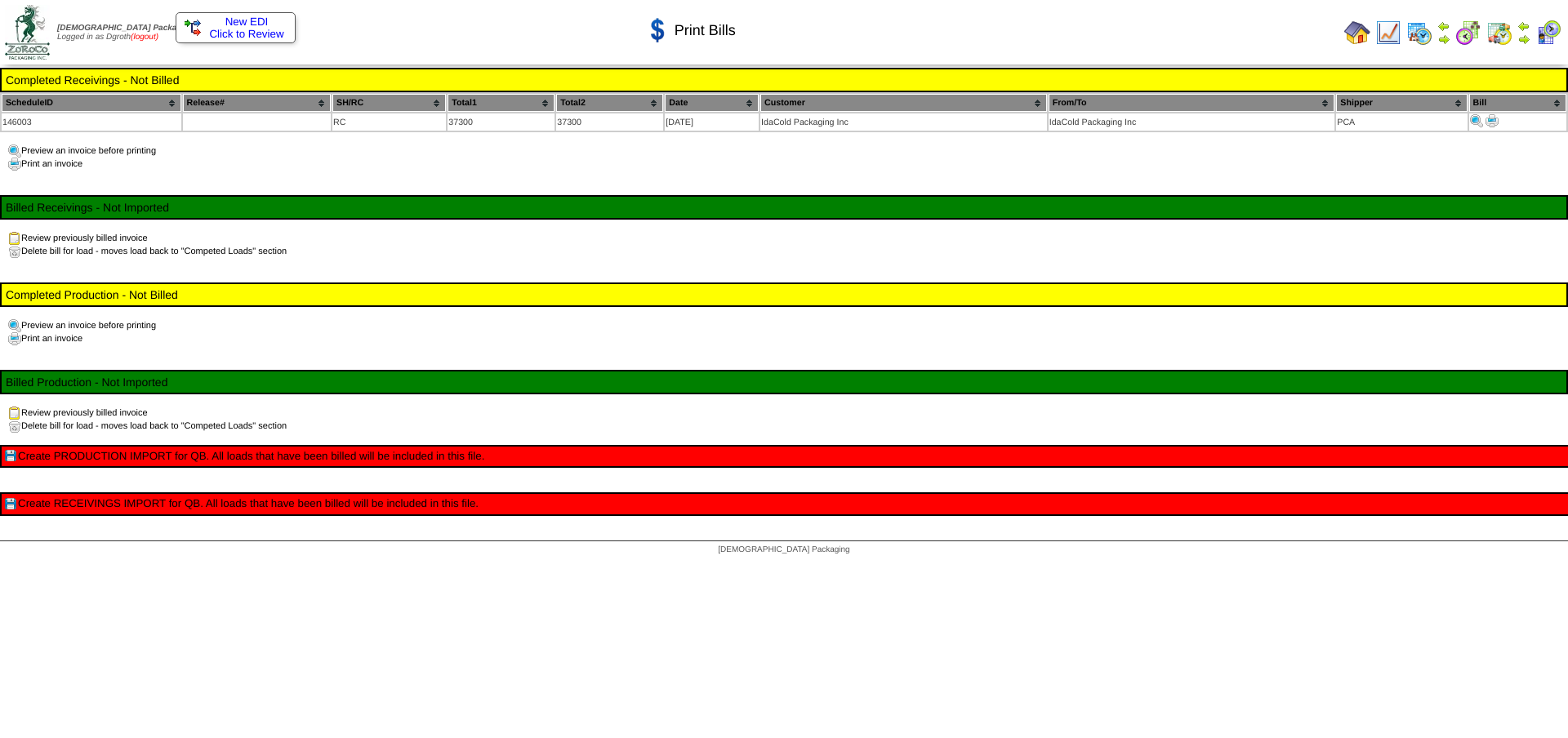
click at [159, 35] on link "(logout)" at bounding box center [145, 37] width 28 height 9
